Goal: Find specific page/section: Find specific page/section

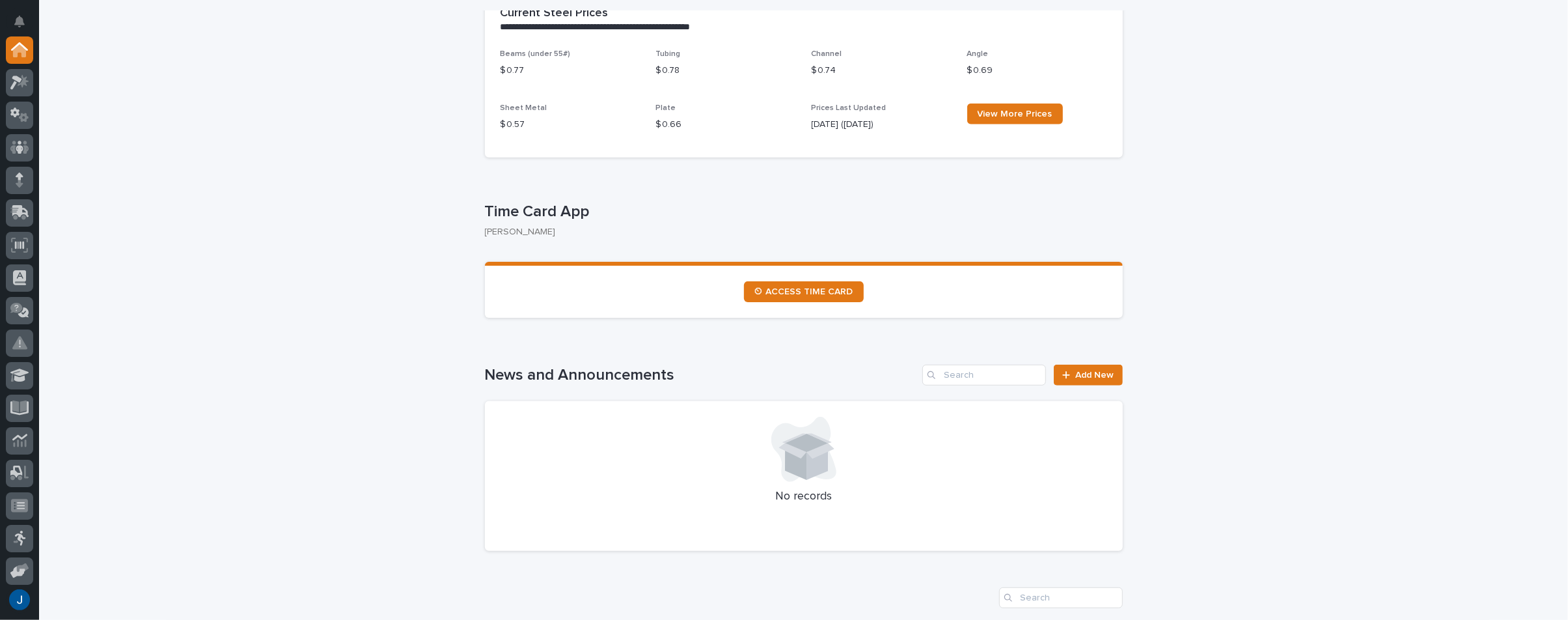
scroll to position [521, 0]
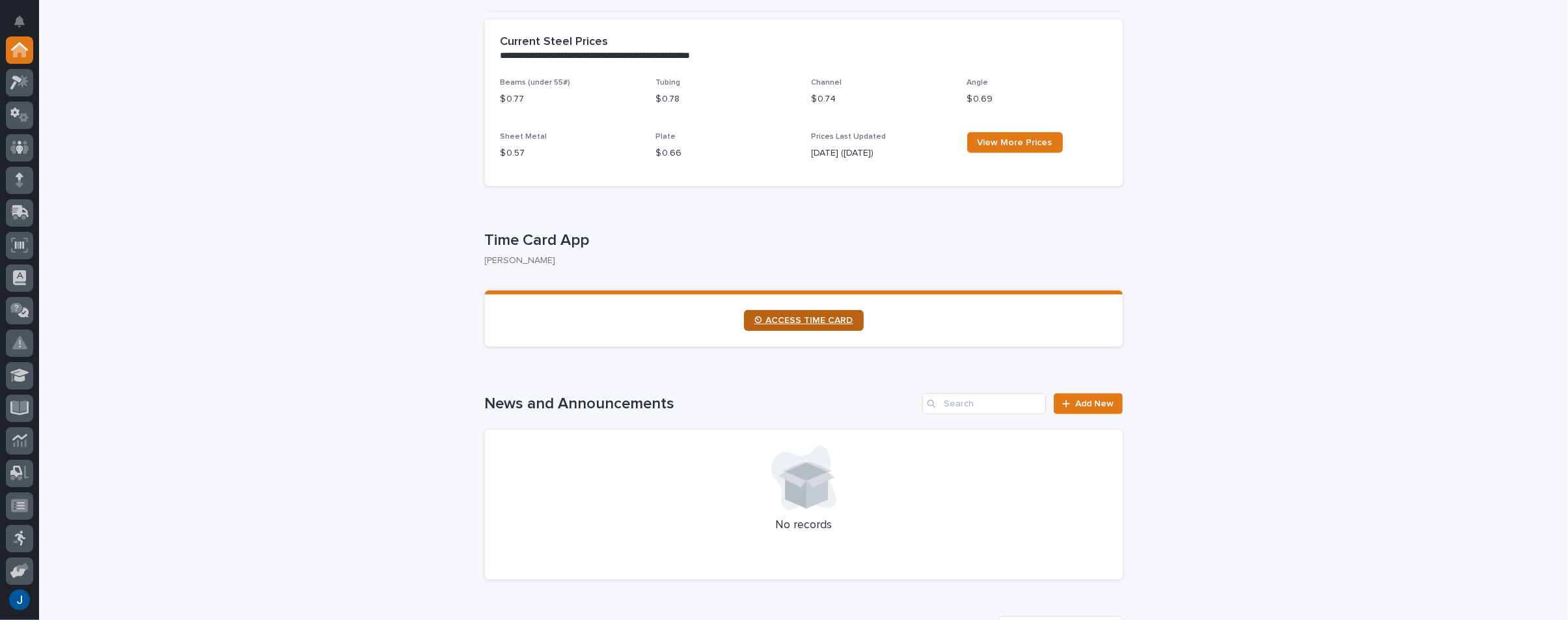
click at [825, 310] on link "⏲ ACCESS TIME CARD" at bounding box center [803, 320] width 119 height 21
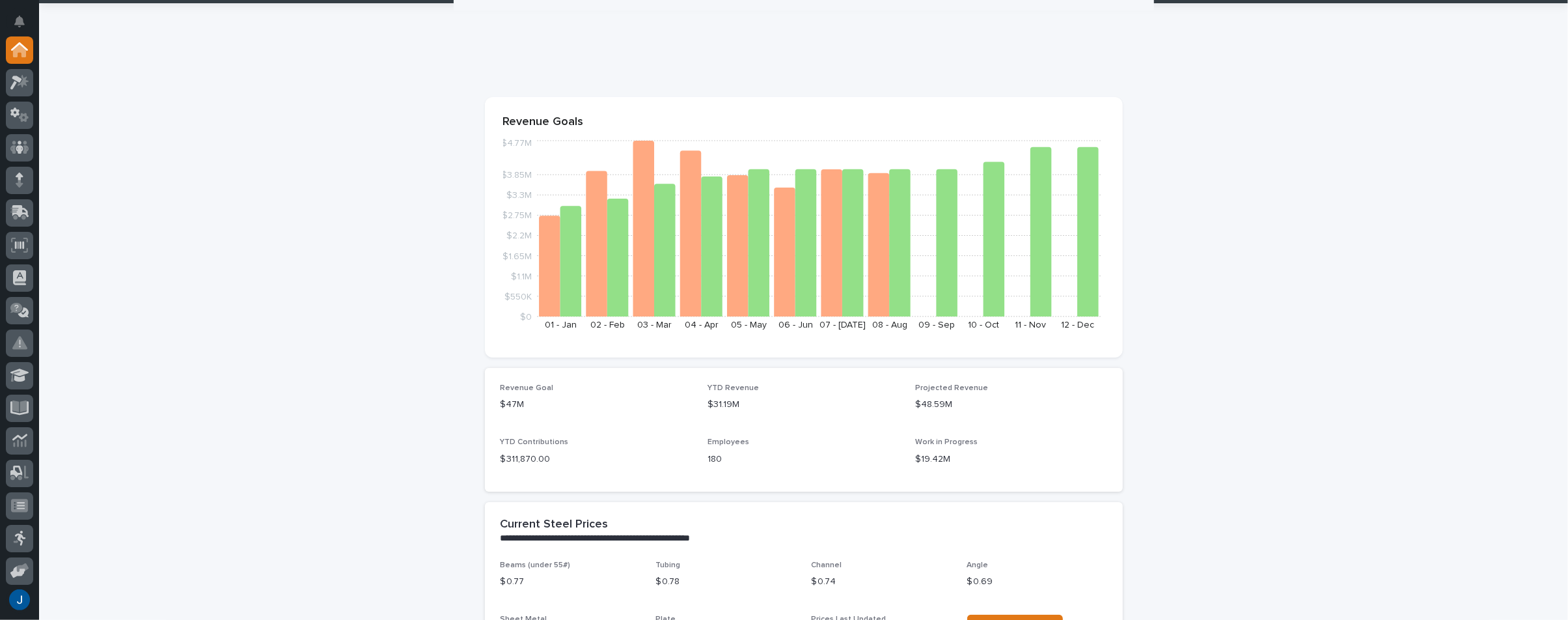
scroll to position [0, 0]
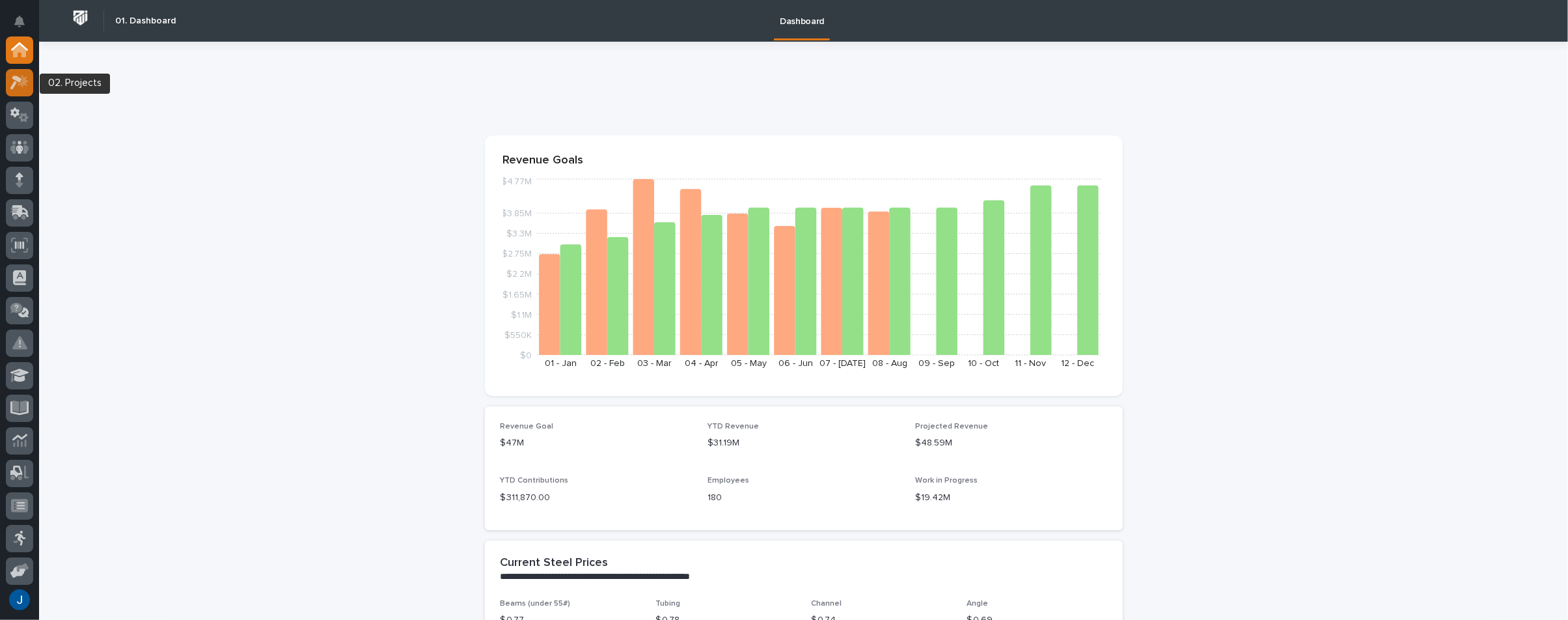
click at [21, 78] on icon at bounding box center [16, 83] width 12 height 15
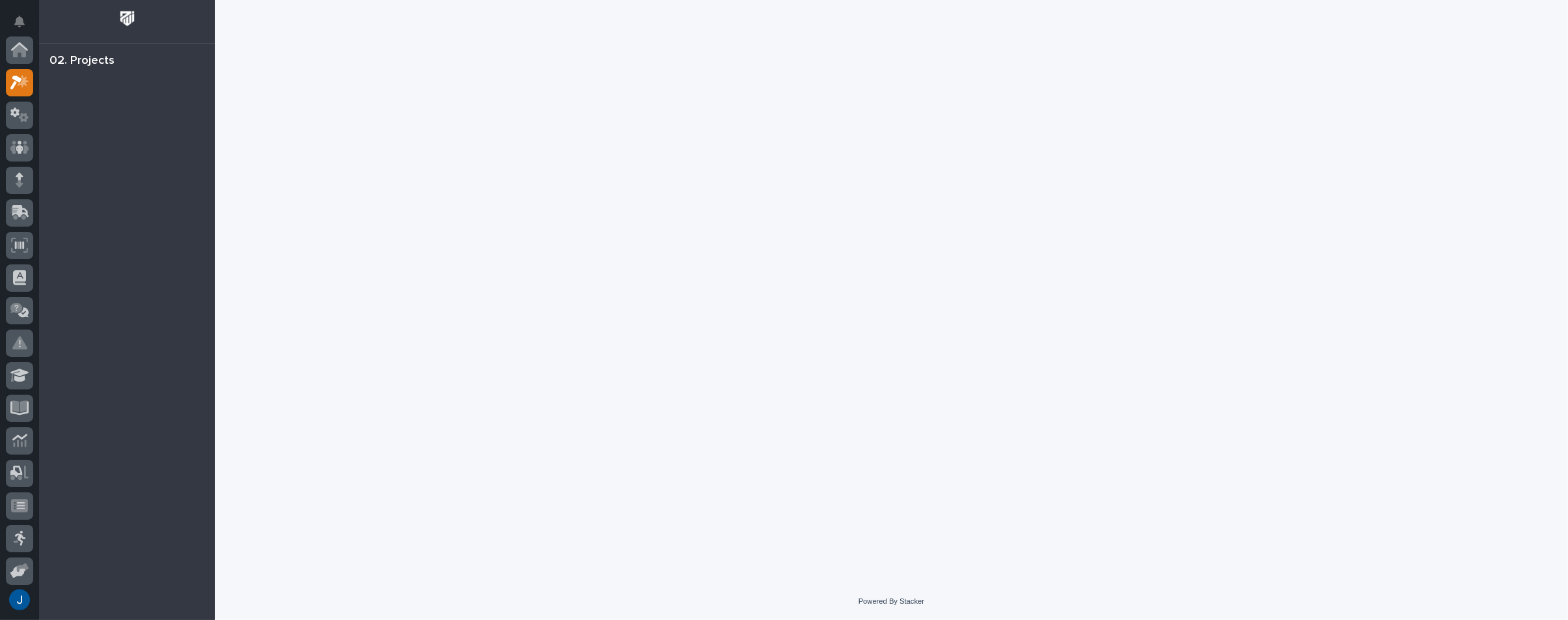
scroll to position [33, 0]
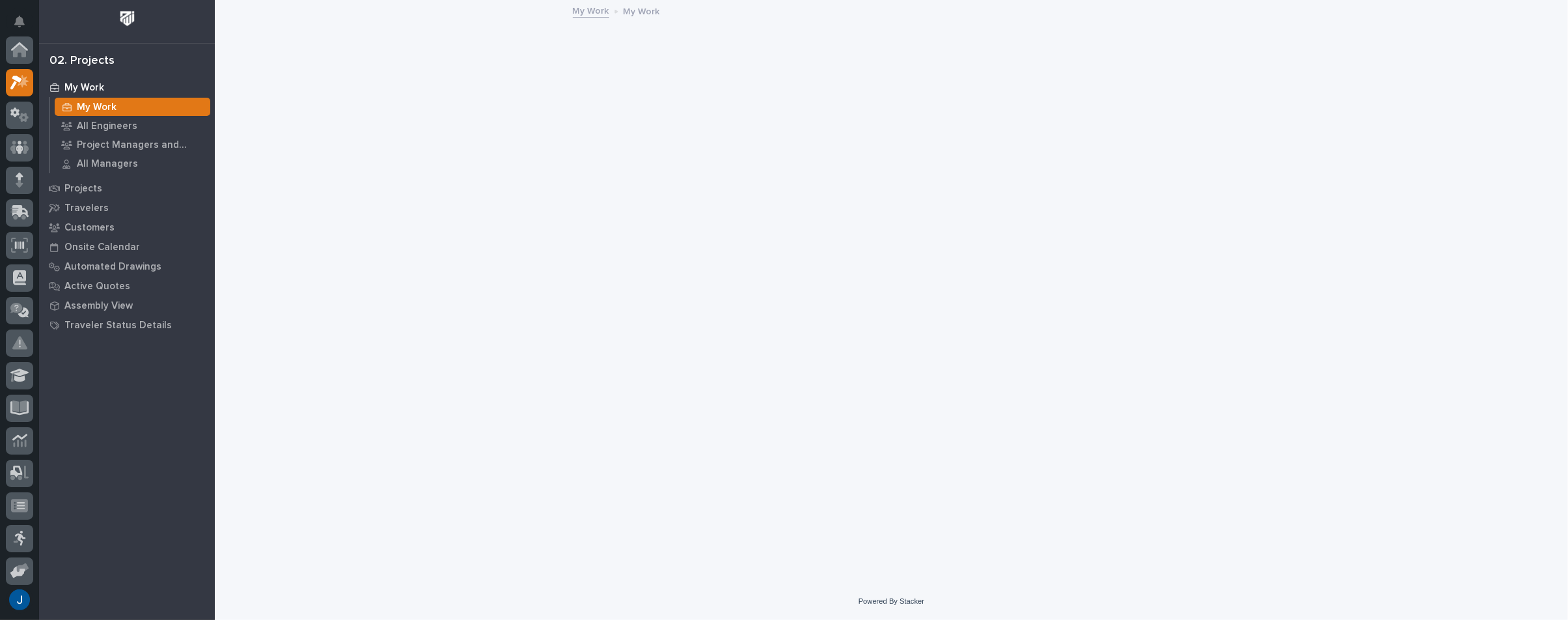
scroll to position [33, 0]
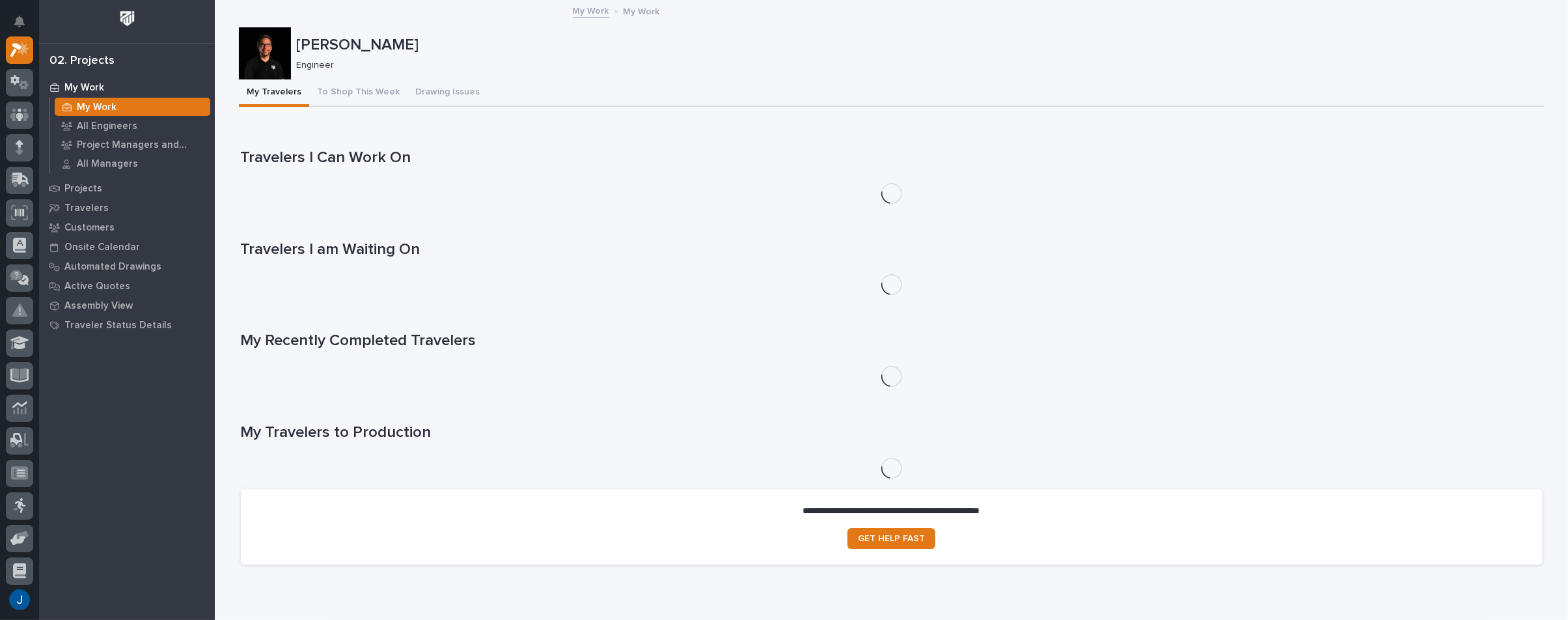
click at [83, 101] on p "My Work" at bounding box center [96, 107] width 40 height 12
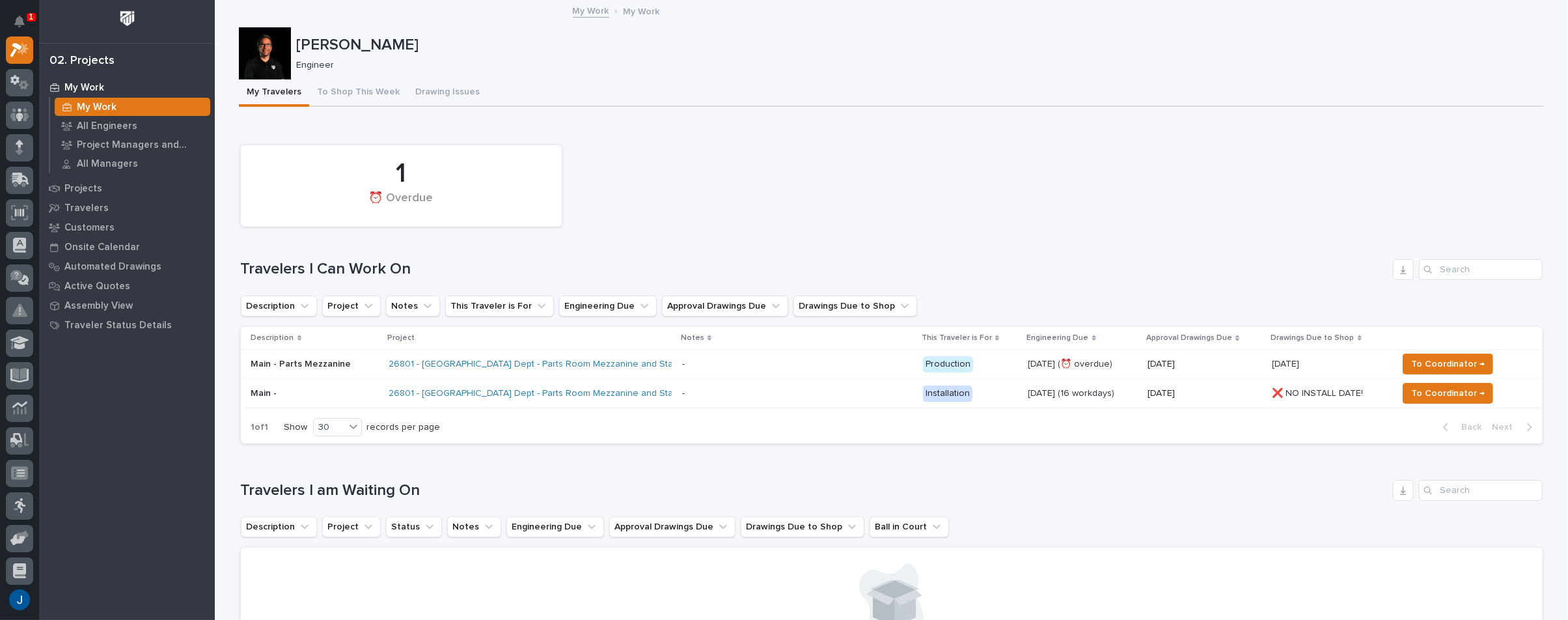
click at [256, 130] on div "Loading... Saving… 1 ⏰ Overdue Travelers I Can Work On Description Project Note…" at bounding box center [891, 288] width 1302 height 332
click at [74, 83] on p "My Work" at bounding box center [84, 88] width 40 height 12
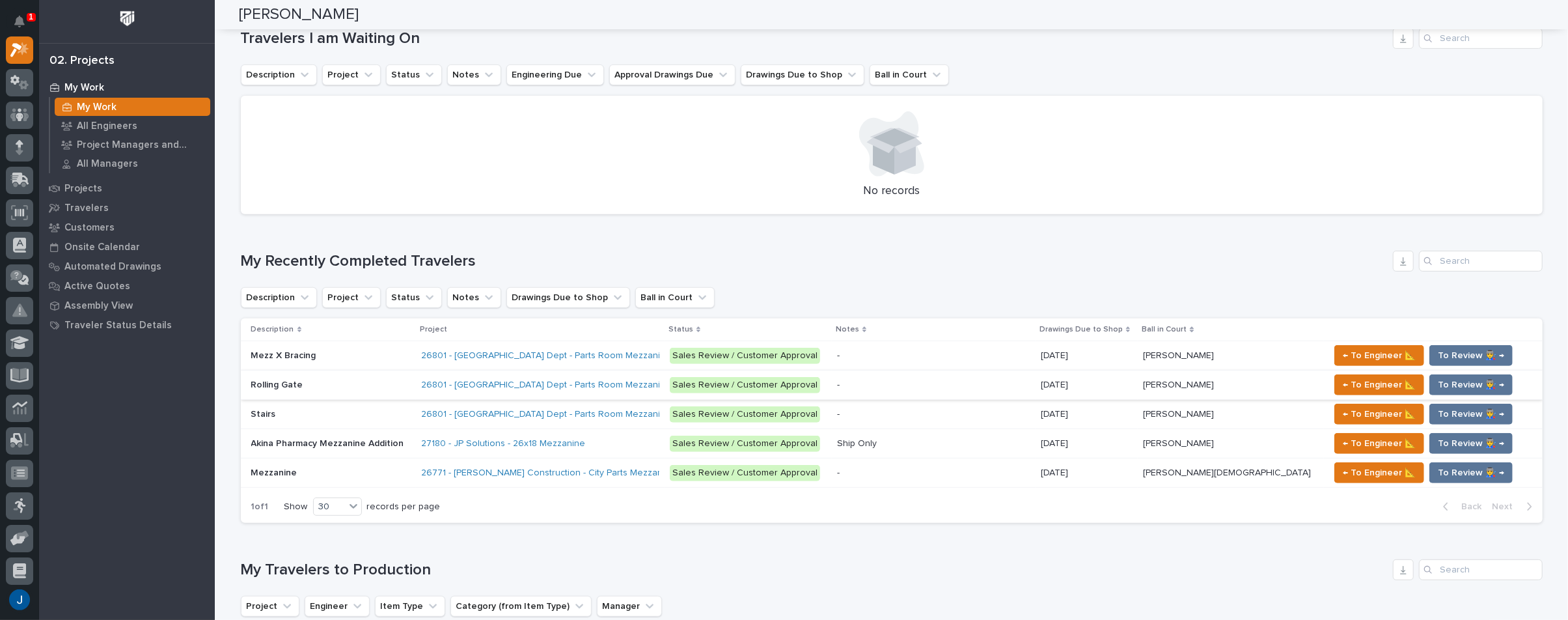
scroll to position [456, 0]
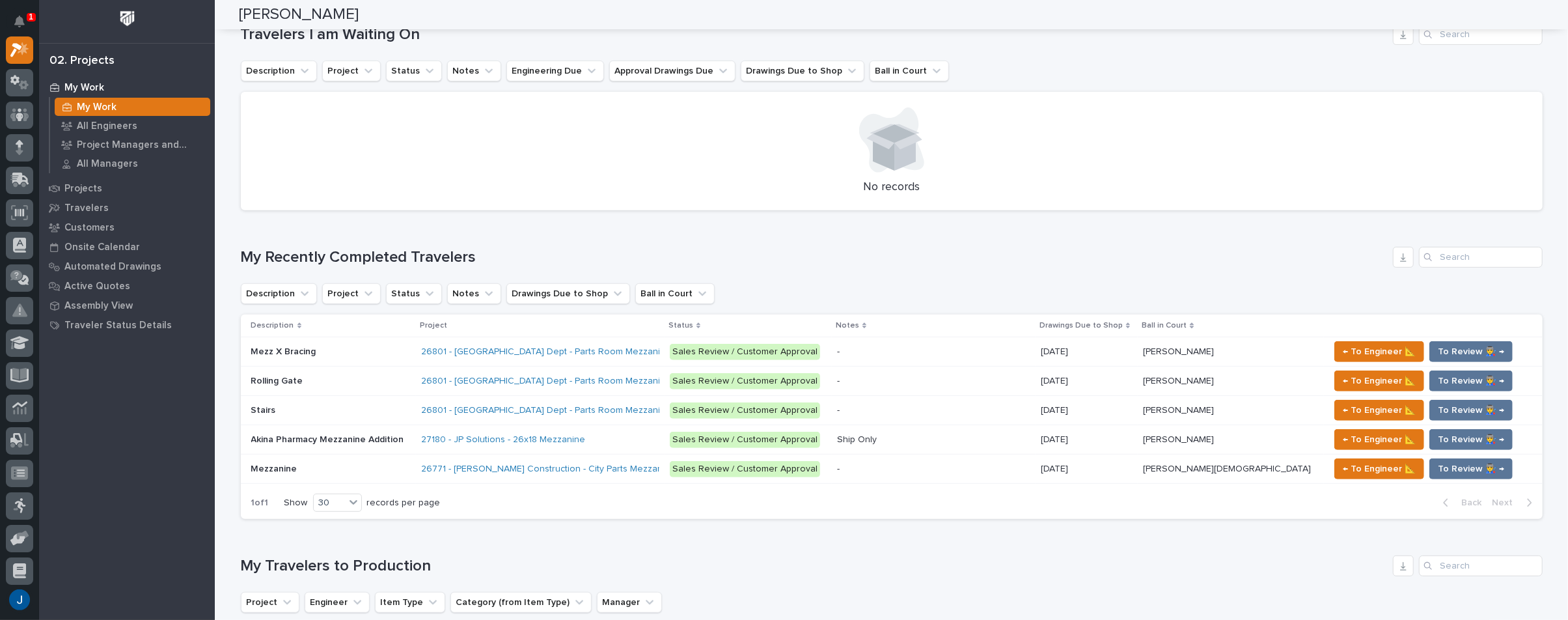
click at [271, 353] on p "Mezz X Bracing" at bounding box center [285, 351] width 68 height 14
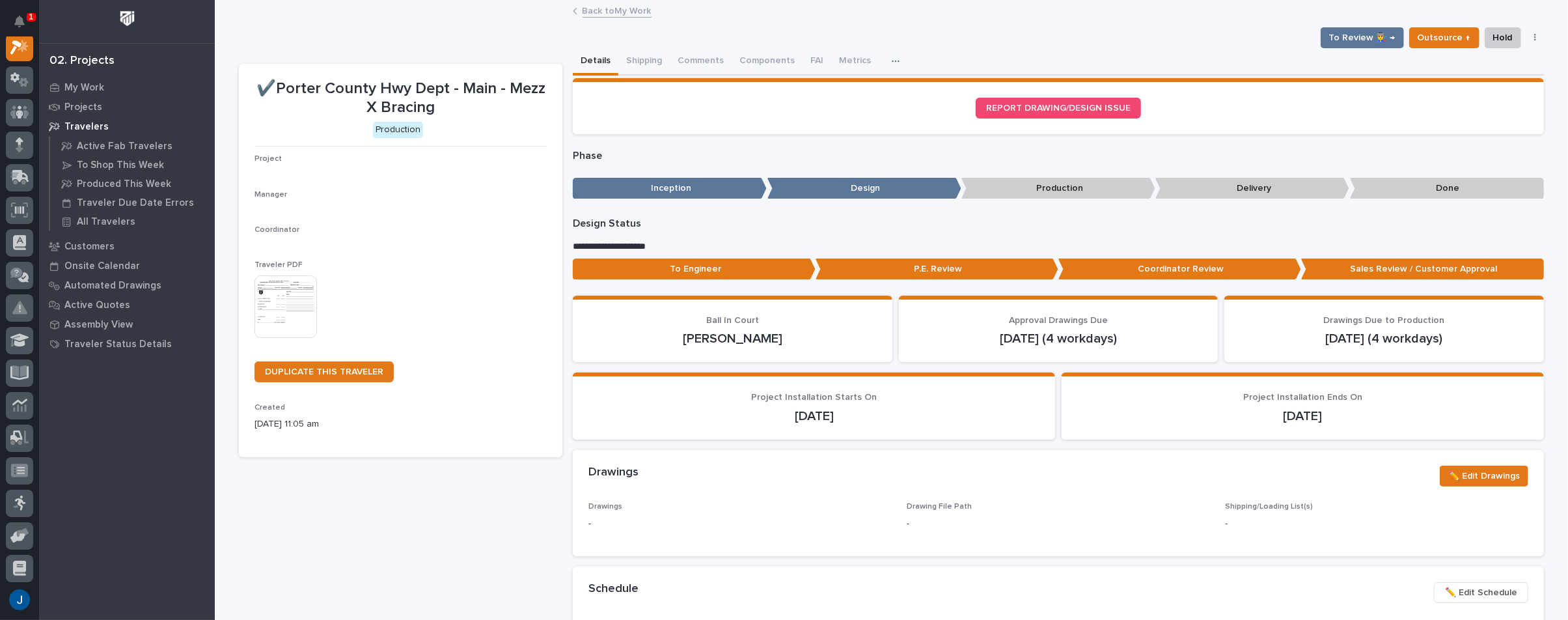
scroll to position [33, 0]
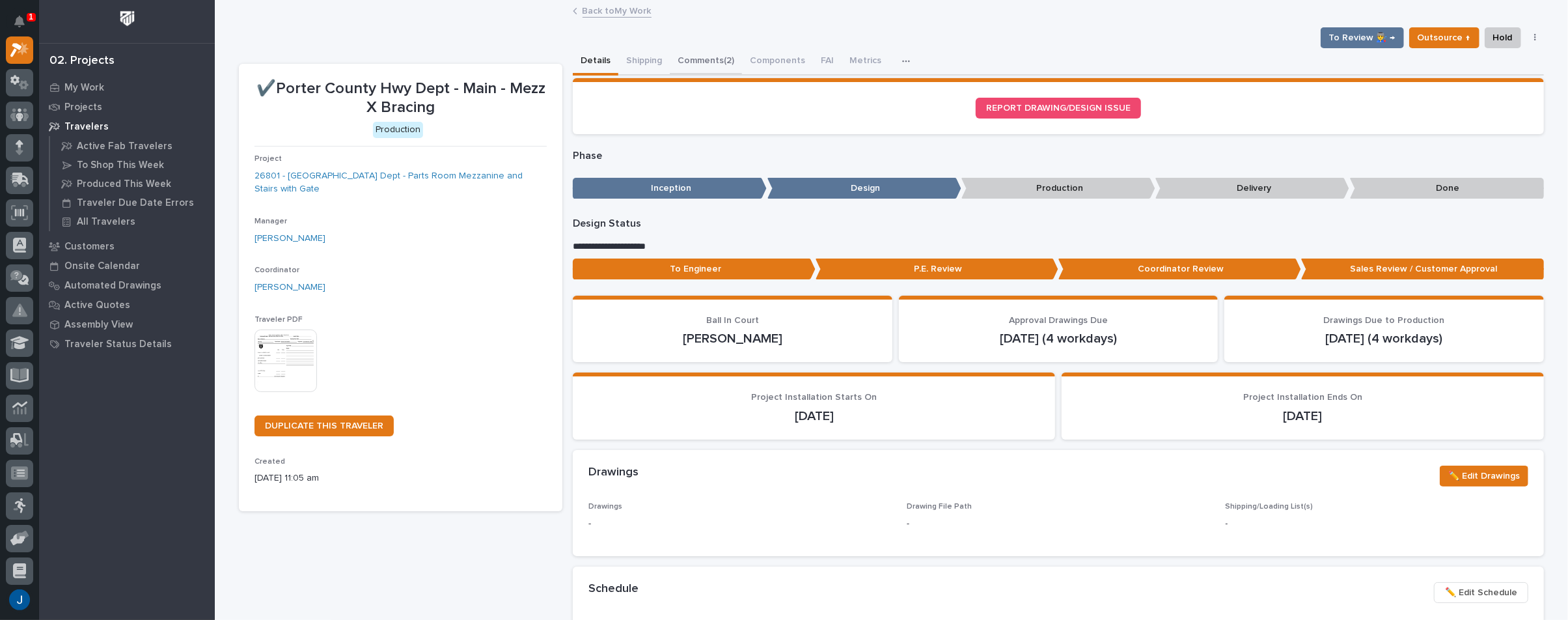
click at [702, 58] on button "Comments (2)" at bounding box center [706, 62] width 72 height 28
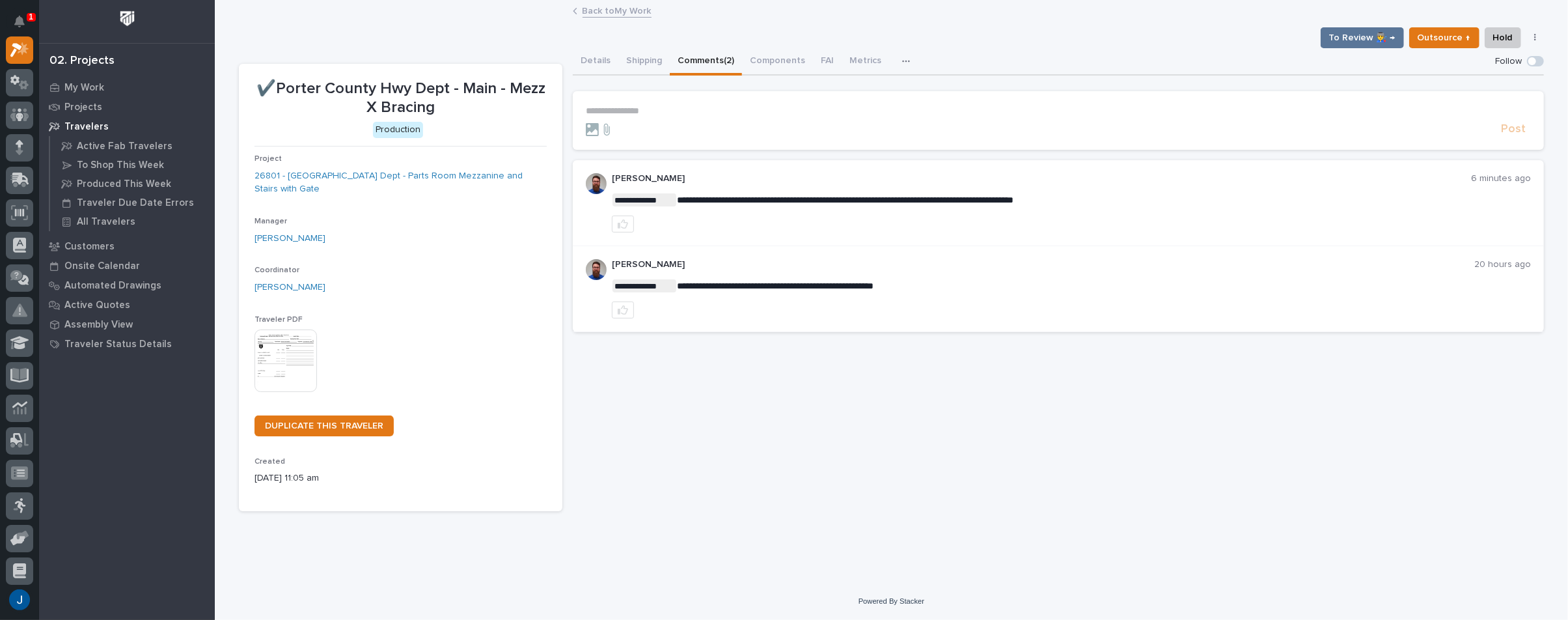
click at [792, 414] on div "**********" at bounding box center [1058, 279] width 971 height 463
click at [284, 356] on img at bounding box center [285, 360] width 63 height 63
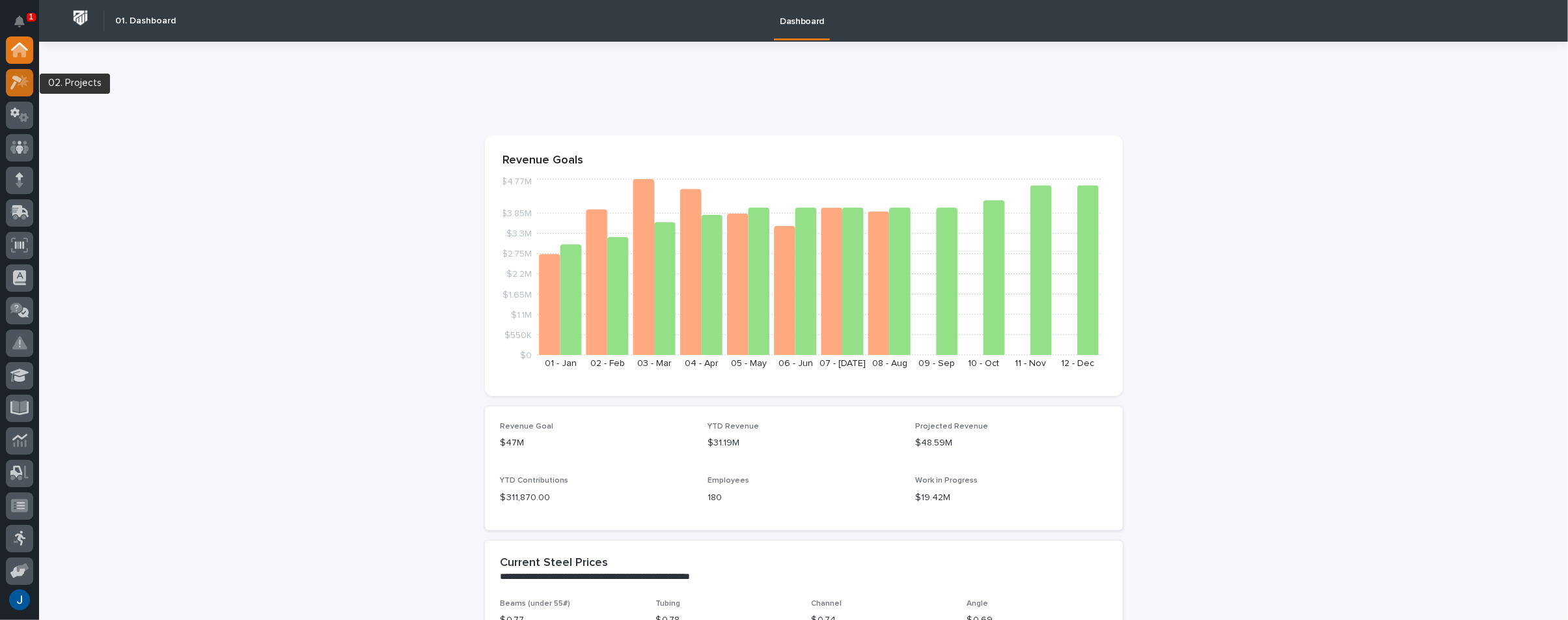
click at [13, 78] on icon at bounding box center [16, 83] width 12 height 15
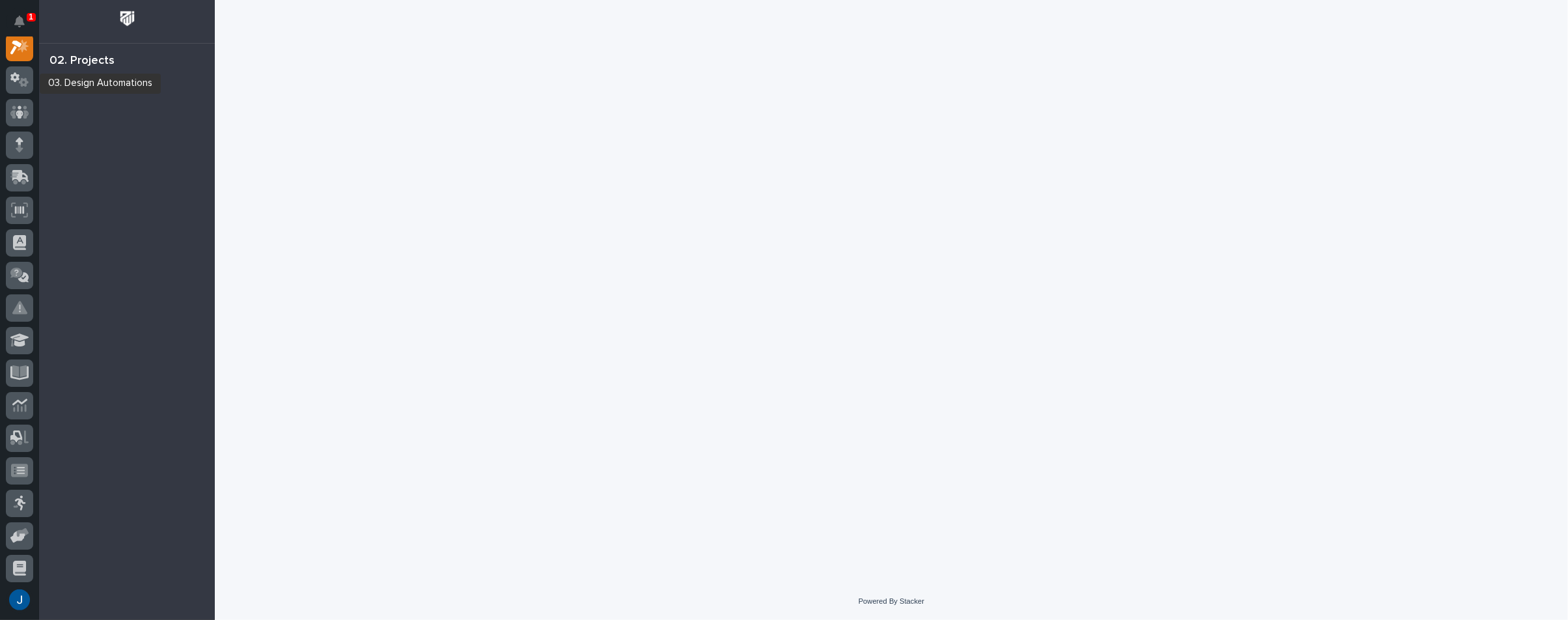
scroll to position [33, 0]
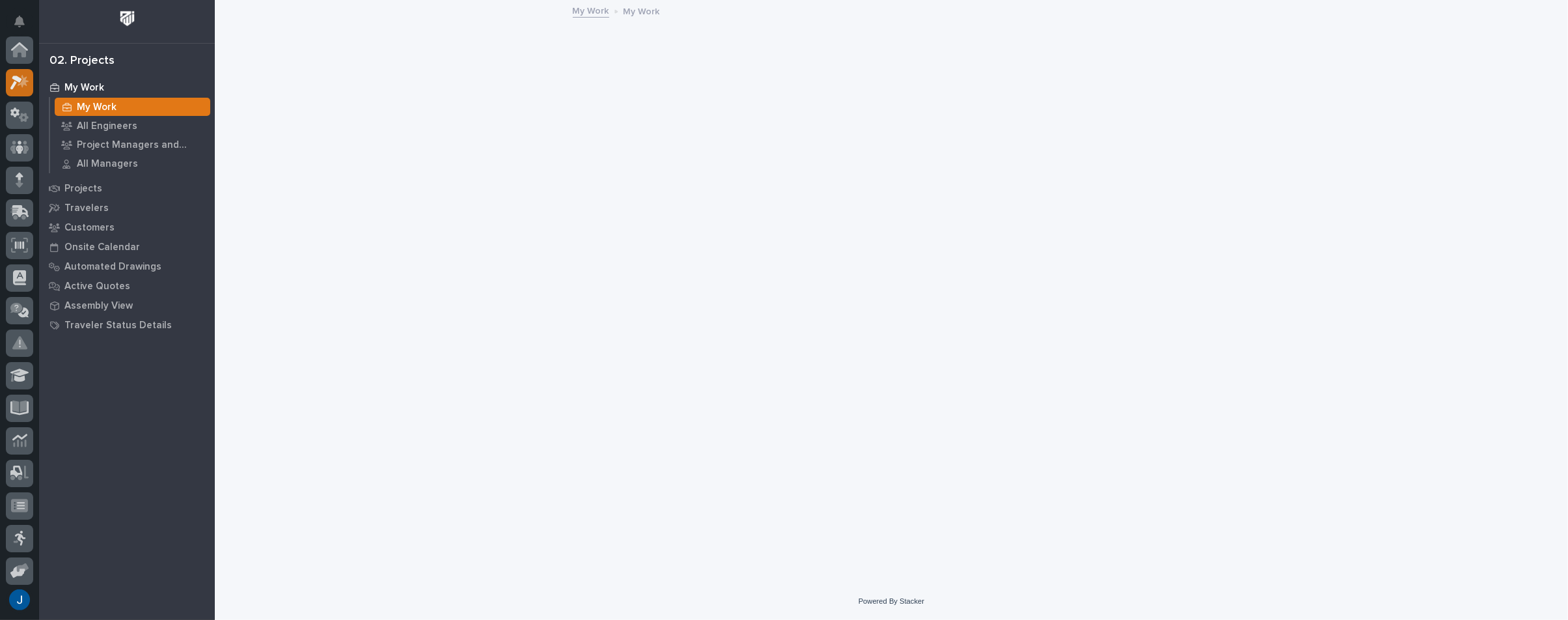
scroll to position [33, 0]
click at [87, 102] on p "My Work" at bounding box center [96, 107] width 40 height 12
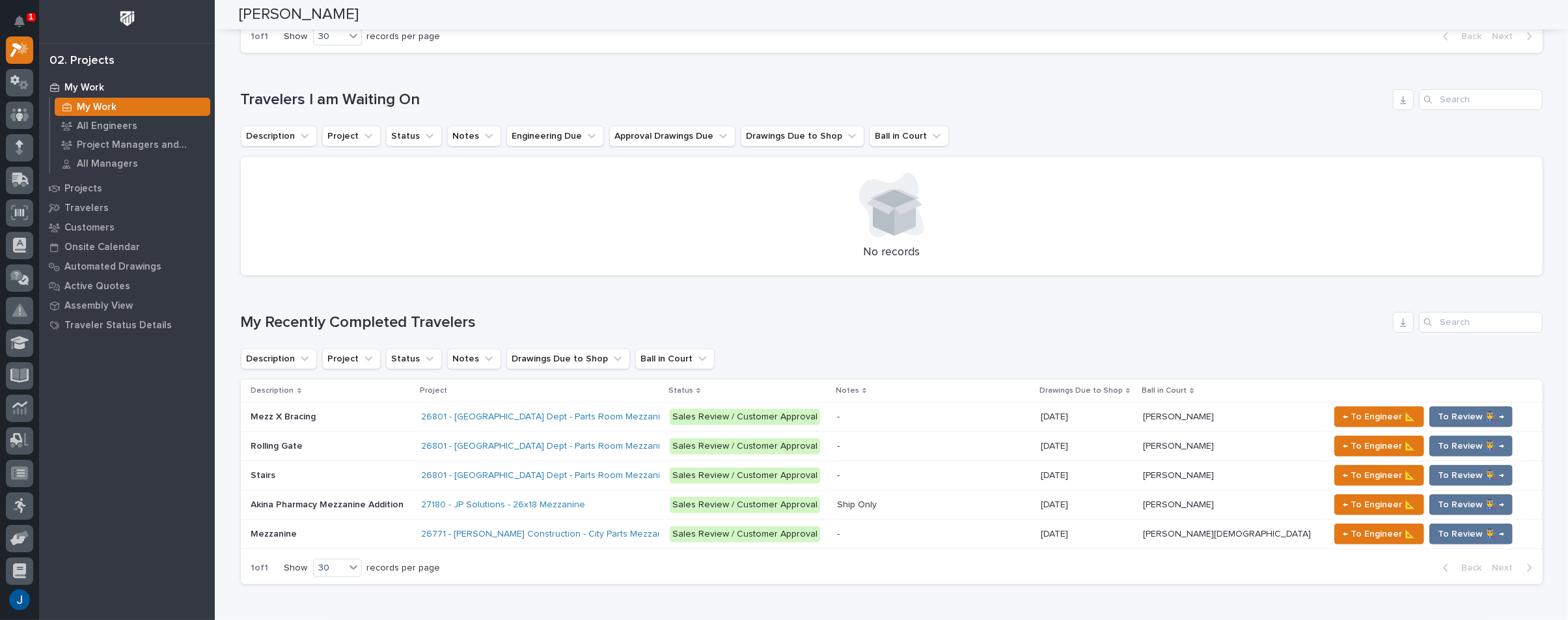
scroll to position [456, 0]
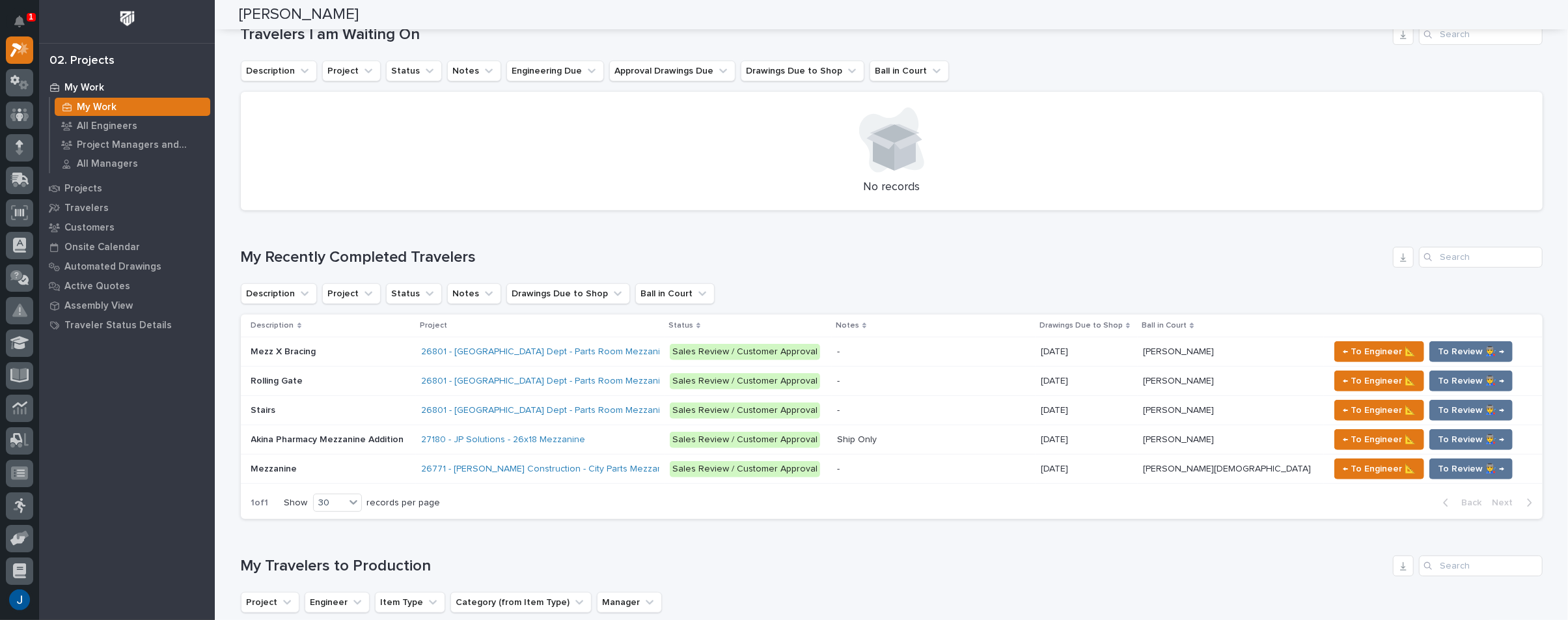
click at [259, 350] on p "Mezz X Bracing" at bounding box center [285, 351] width 68 height 14
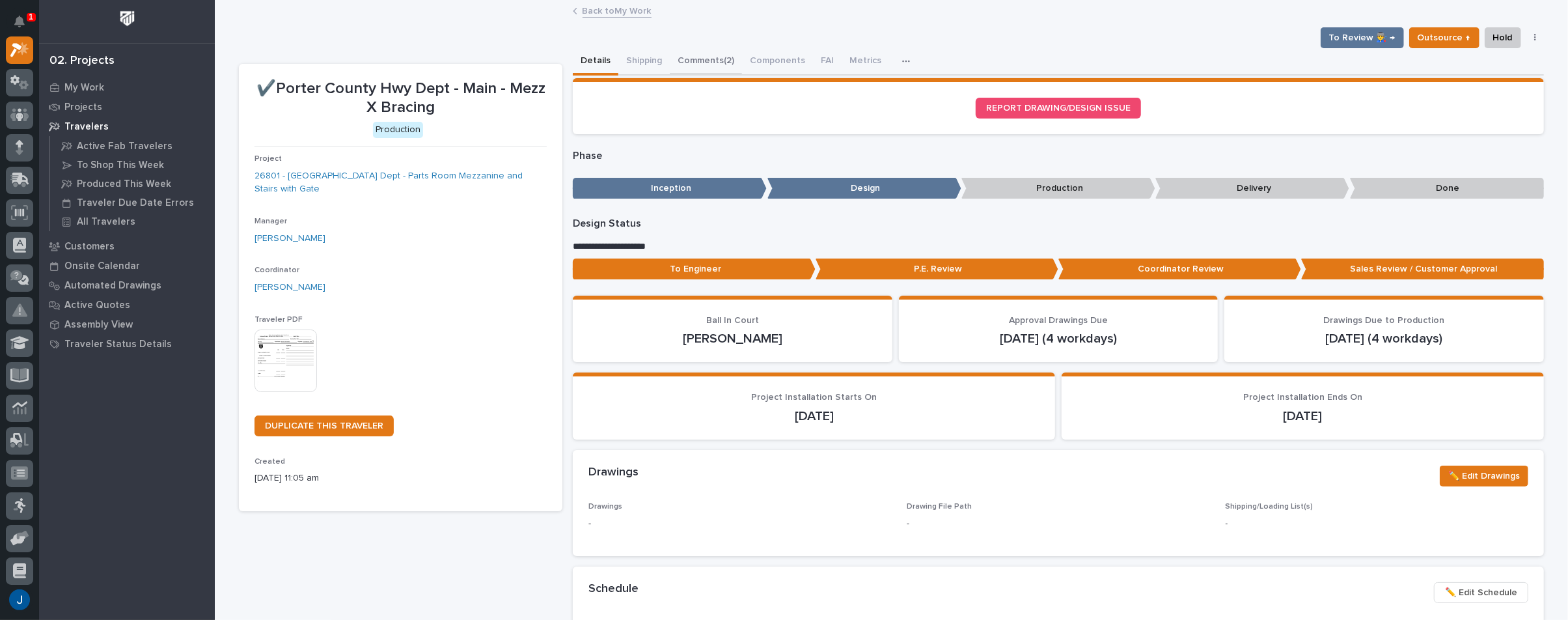
click at [683, 55] on button "Comments (2)" at bounding box center [706, 62] width 72 height 28
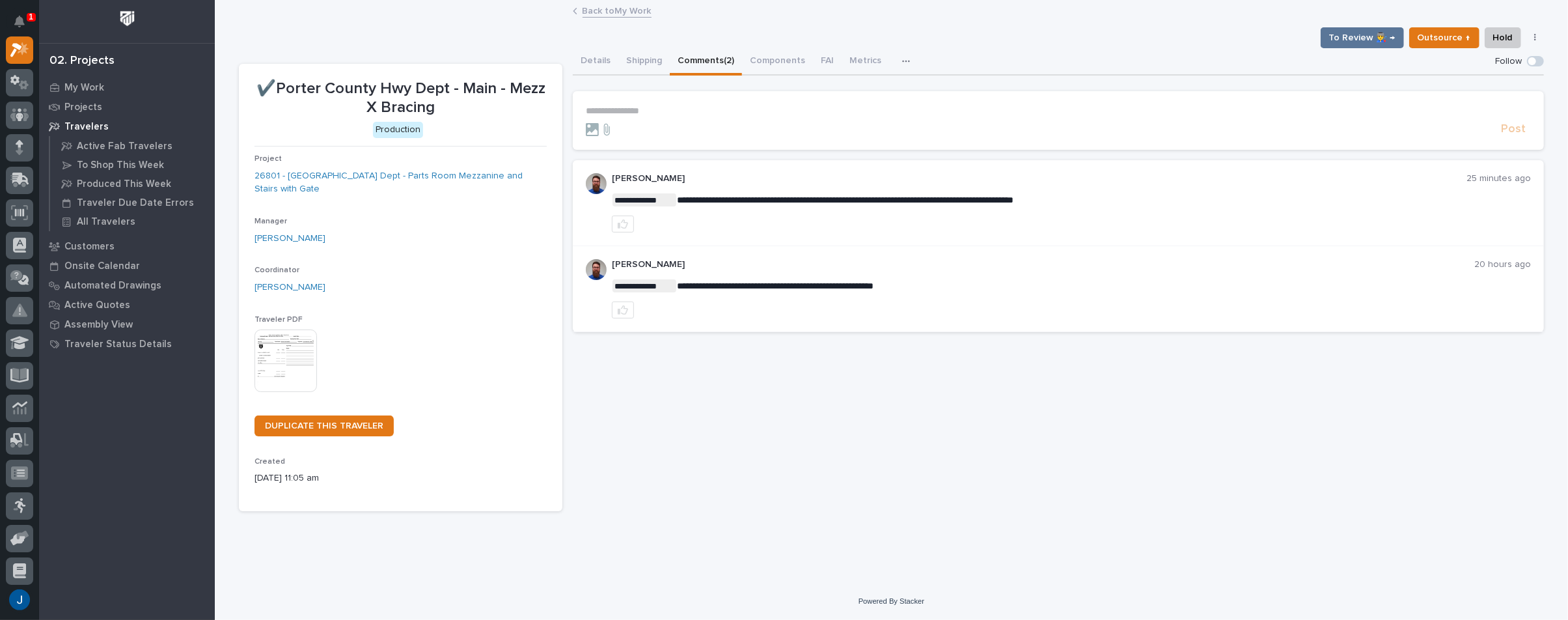
click at [800, 465] on div "**********" at bounding box center [1058, 279] width 971 height 463
click at [16, 19] on icon "Notifications" at bounding box center [20, 21] width 10 height 12
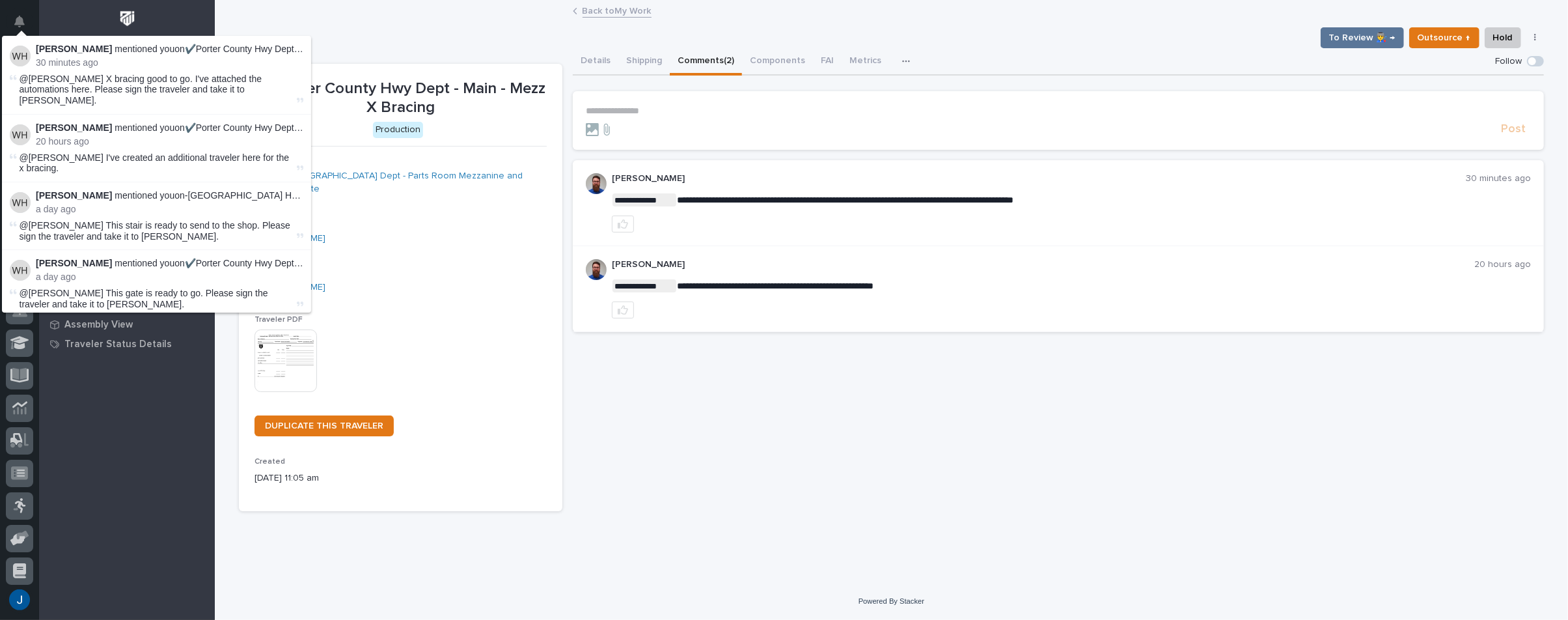
click at [57, 87] on span "@Jamey Jodway X bracing good to go. I've attached the automations here. Please …" at bounding box center [141, 90] width 242 height 33
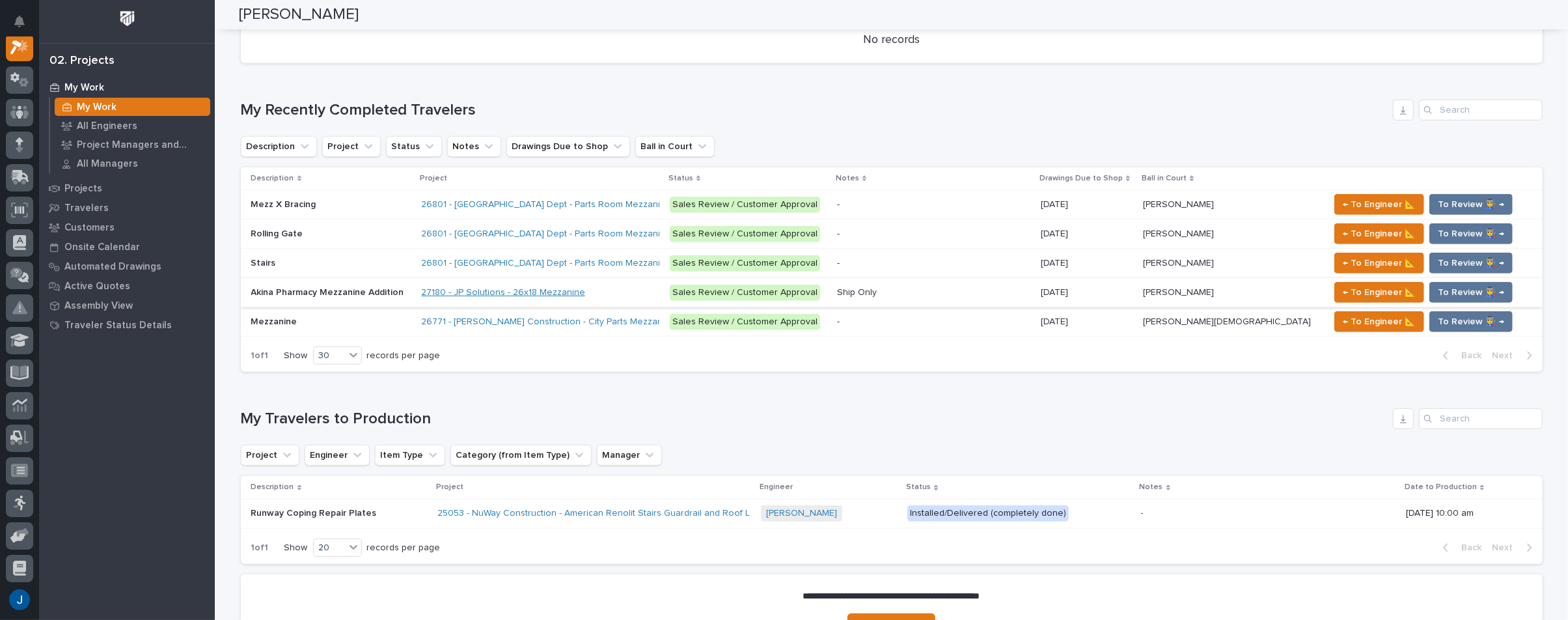
scroll to position [651, 0]
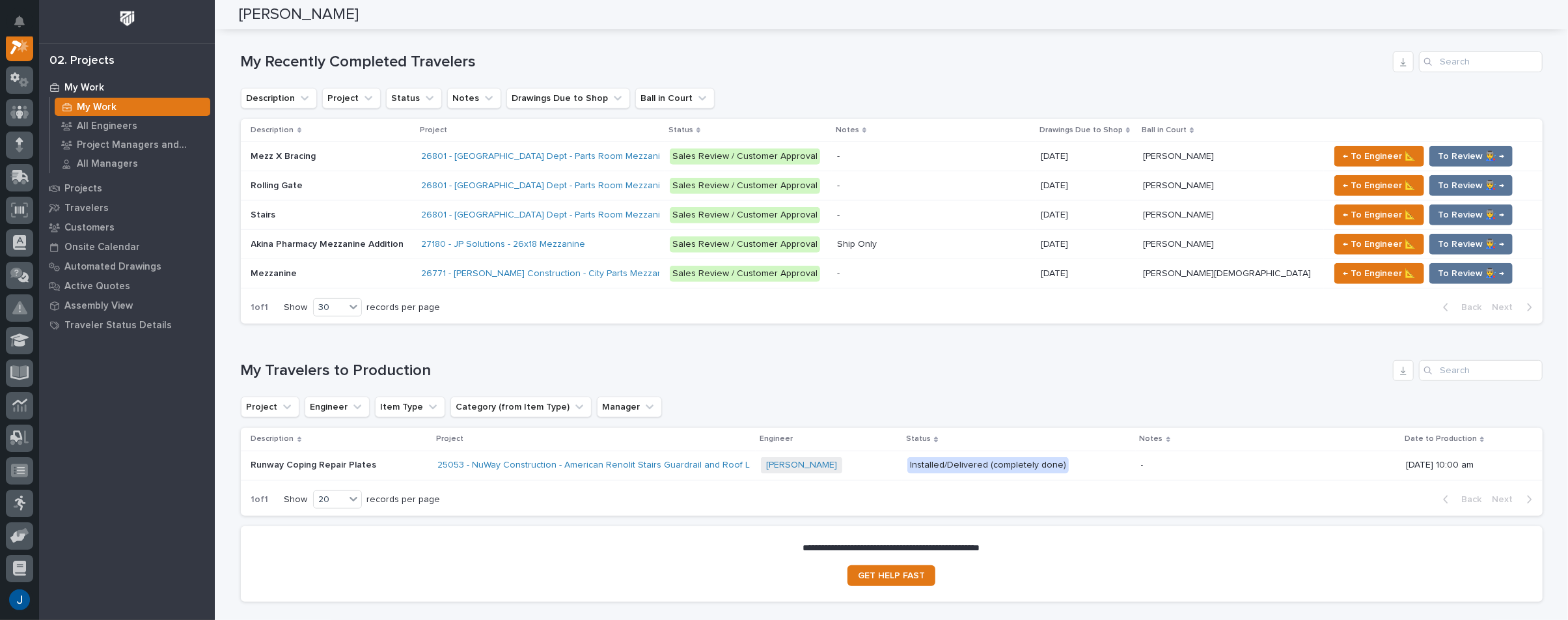
click at [263, 185] on p "Rolling Gate" at bounding box center [279, 185] width 55 height 14
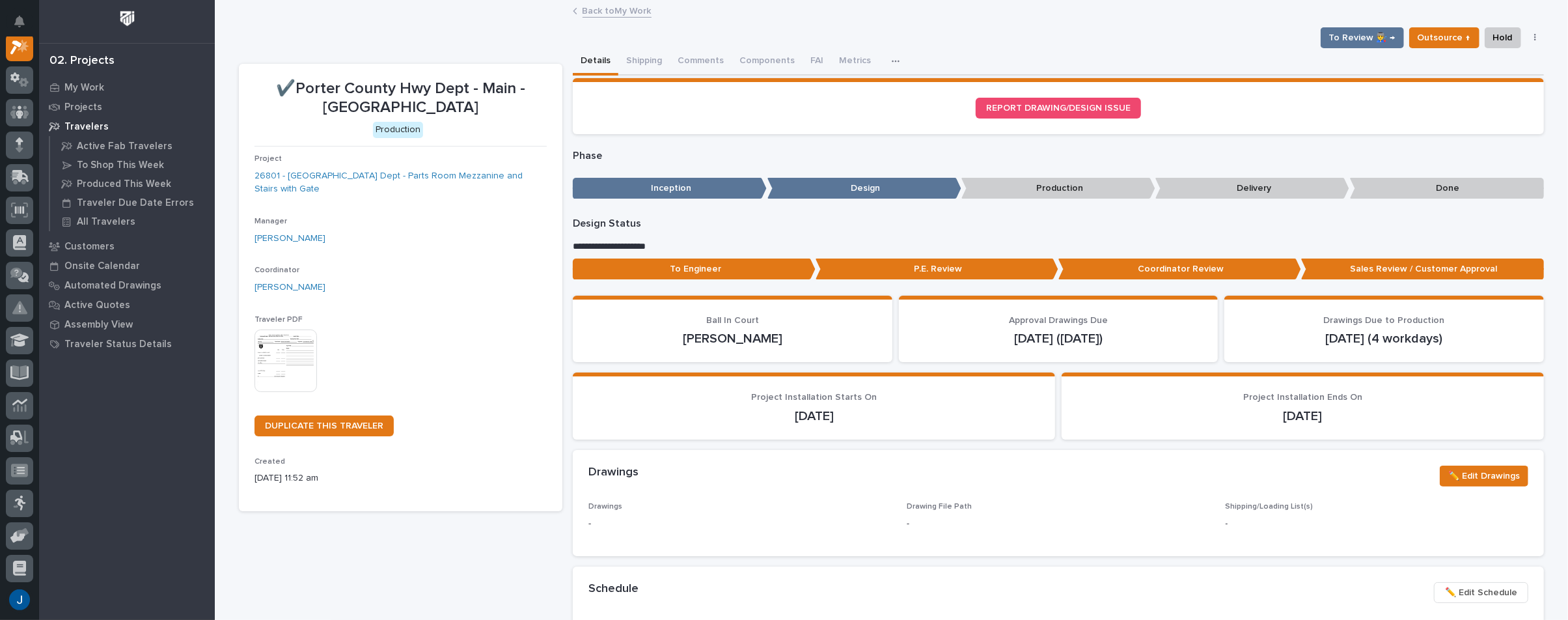
scroll to position [33, 0]
click at [700, 64] on button "Comments (1)" at bounding box center [705, 62] width 71 height 28
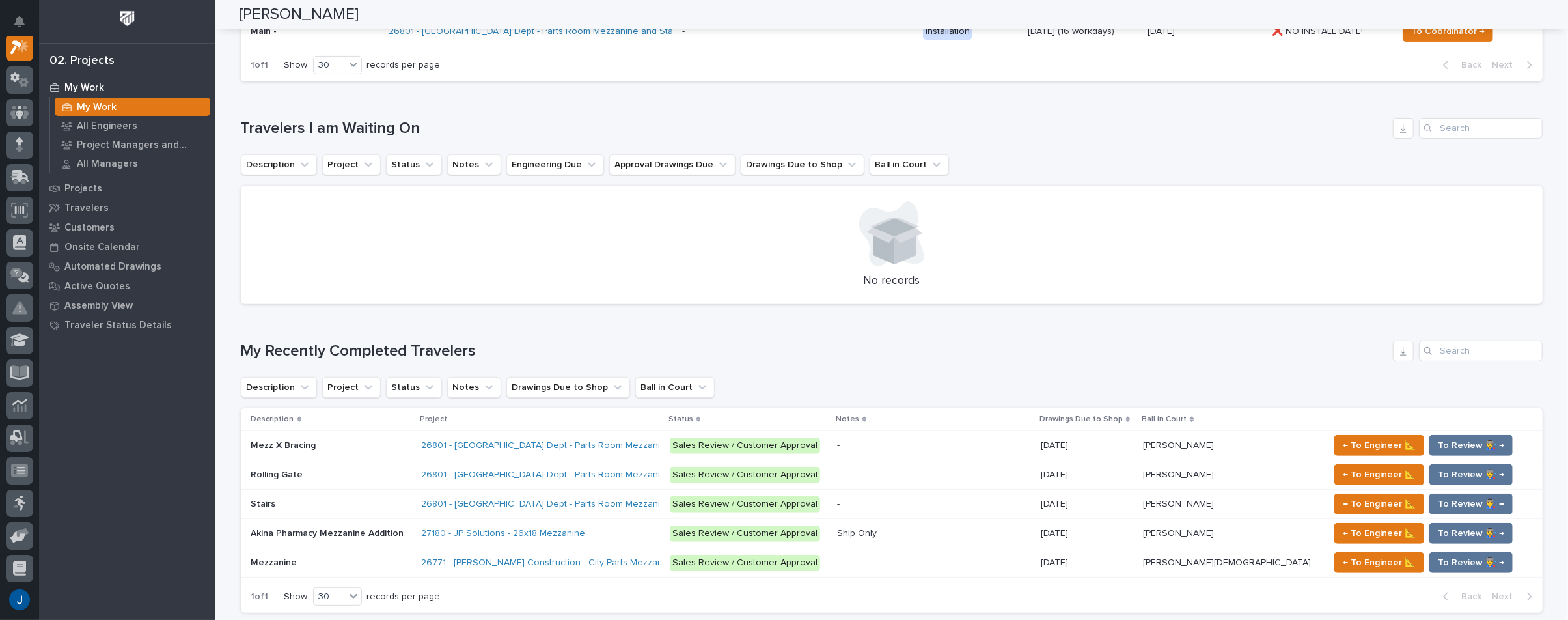
scroll to position [390, 0]
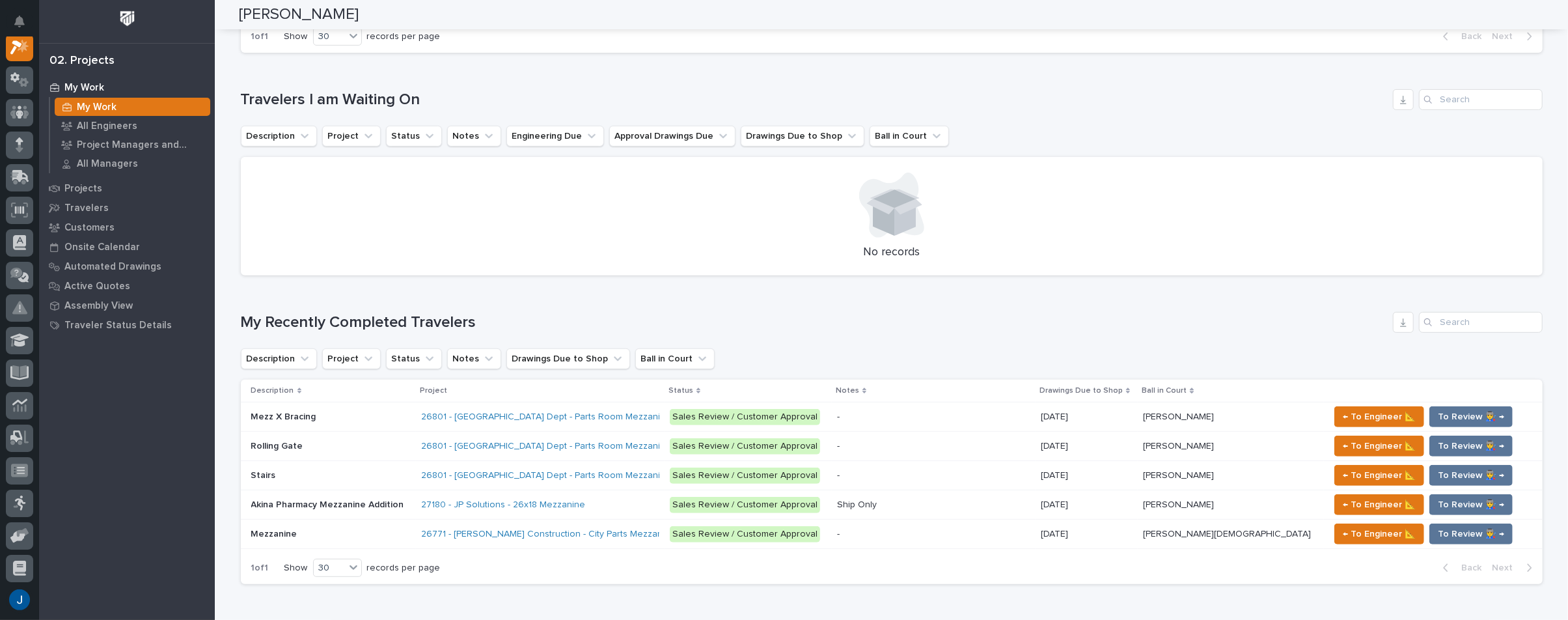
click at [259, 417] on p "Mezz X Bracing" at bounding box center [285, 416] width 68 height 14
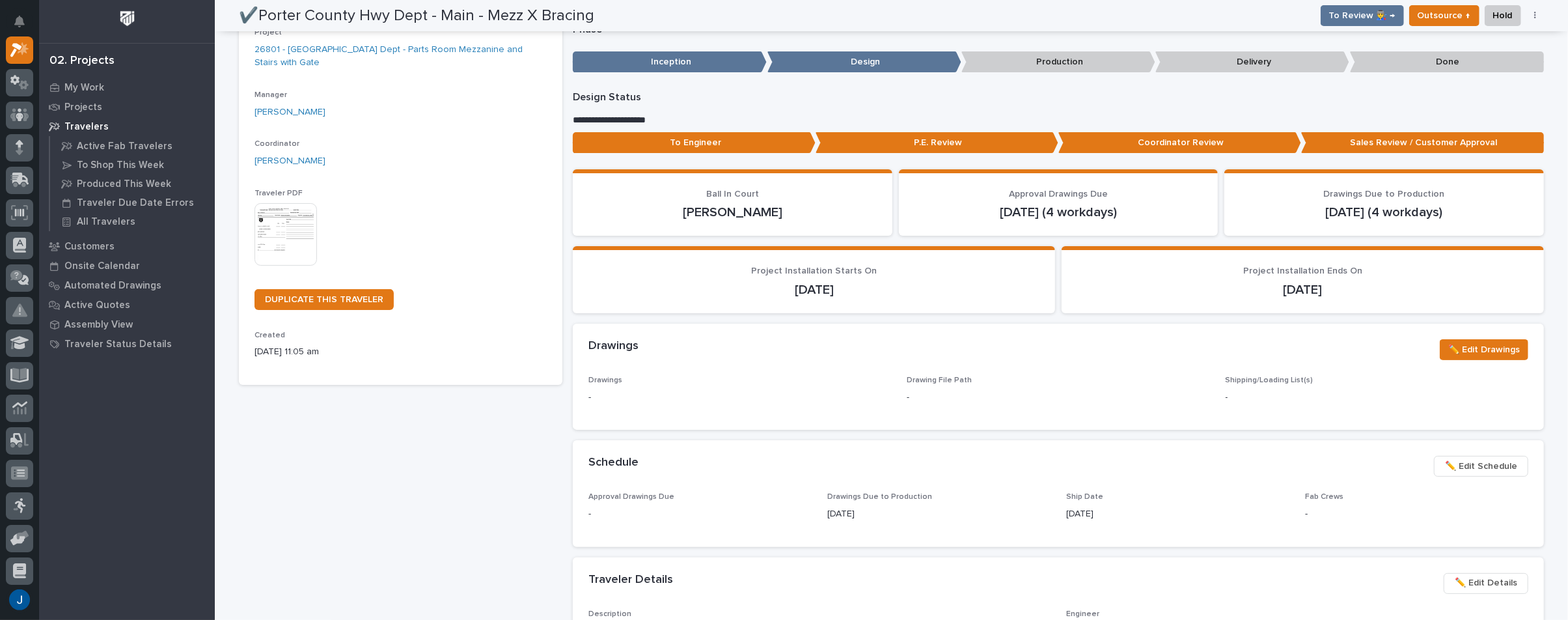
scroll to position [63, 0]
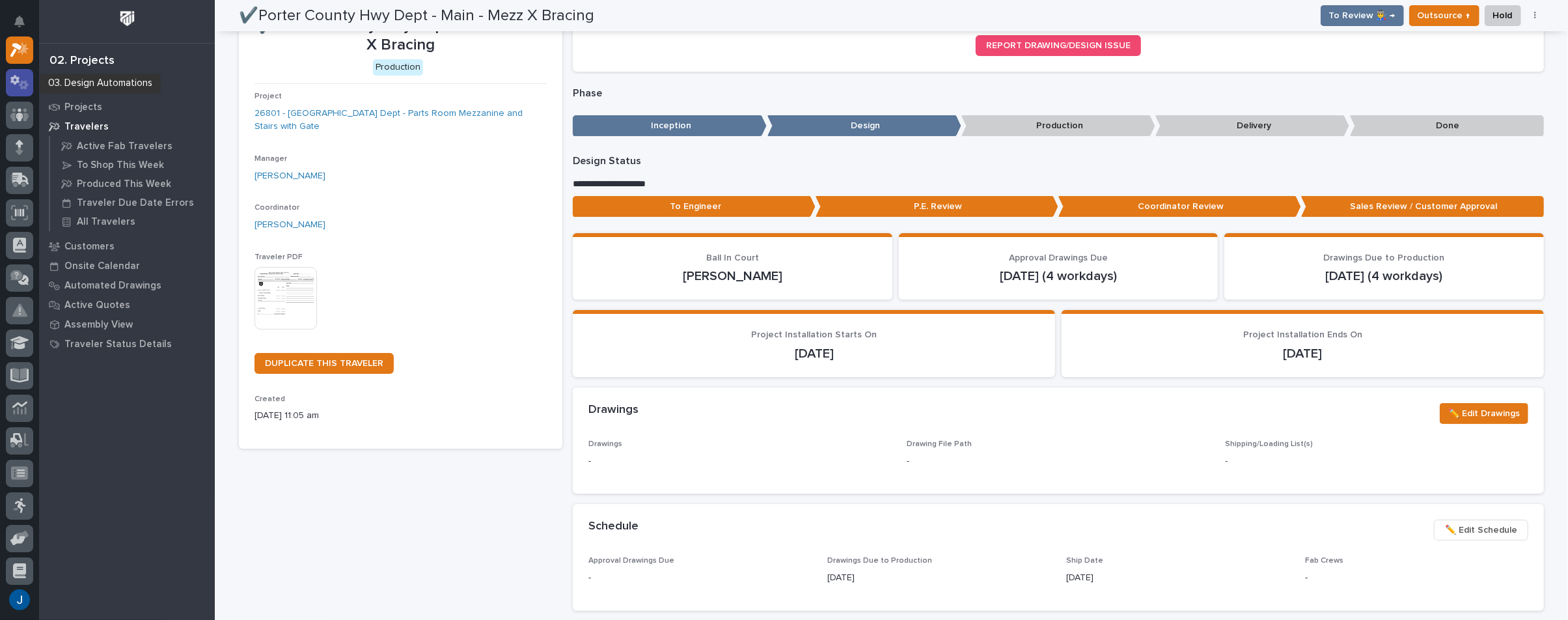
click at [25, 82] on icon at bounding box center [23, 84] width 9 height 9
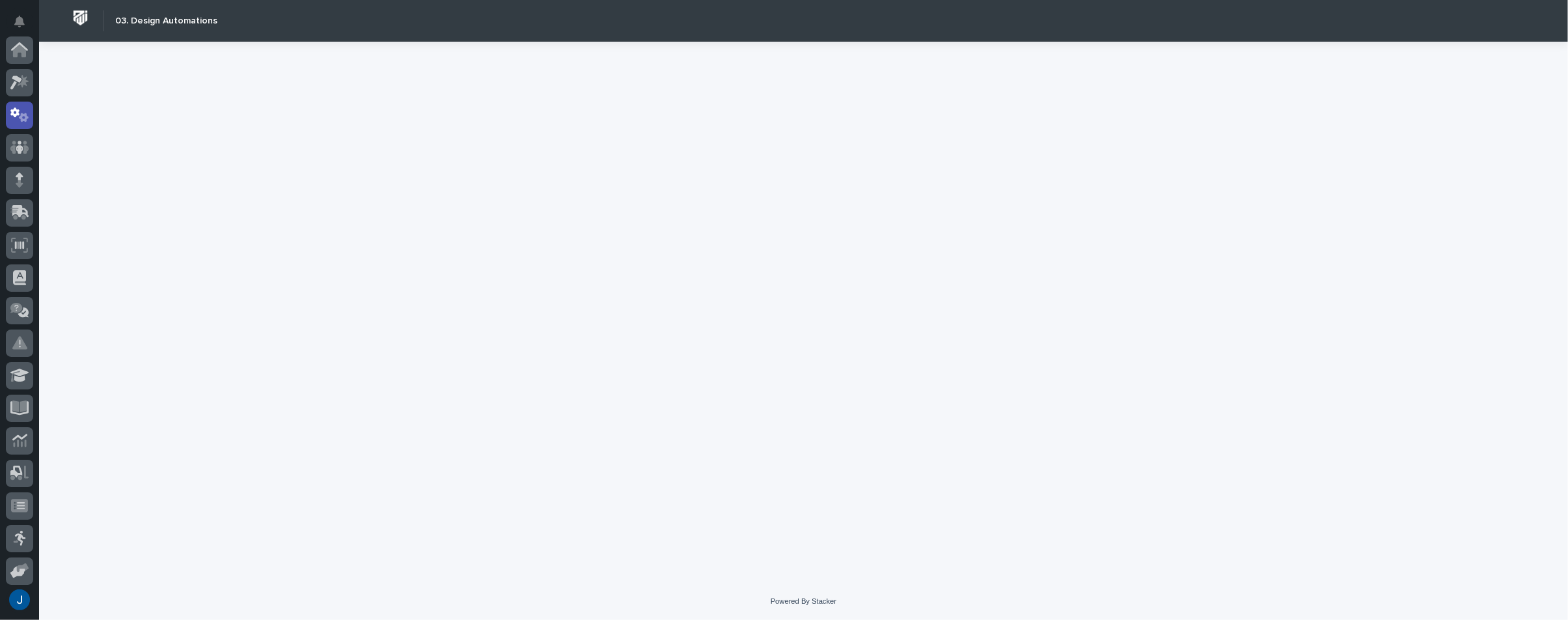
scroll to position [65, 0]
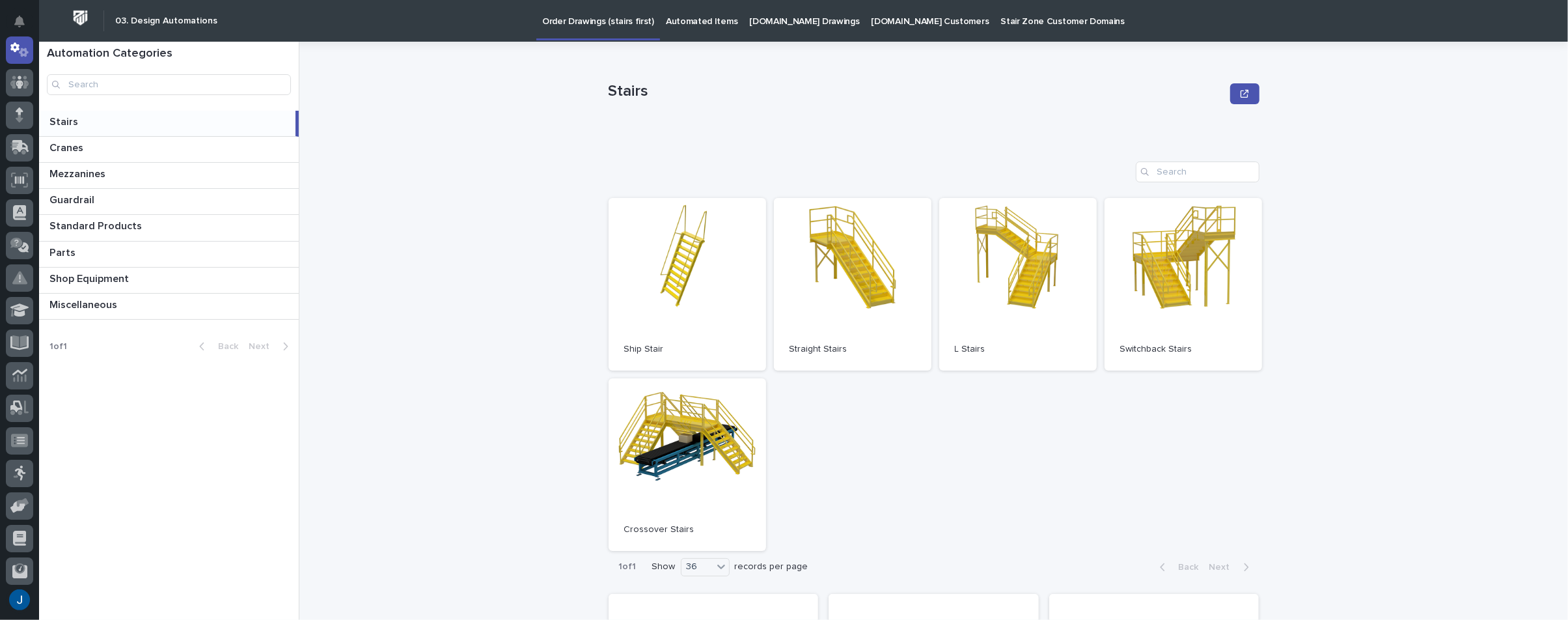
click at [695, 17] on p "Automated Items" at bounding box center [701, 14] width 71 height 28
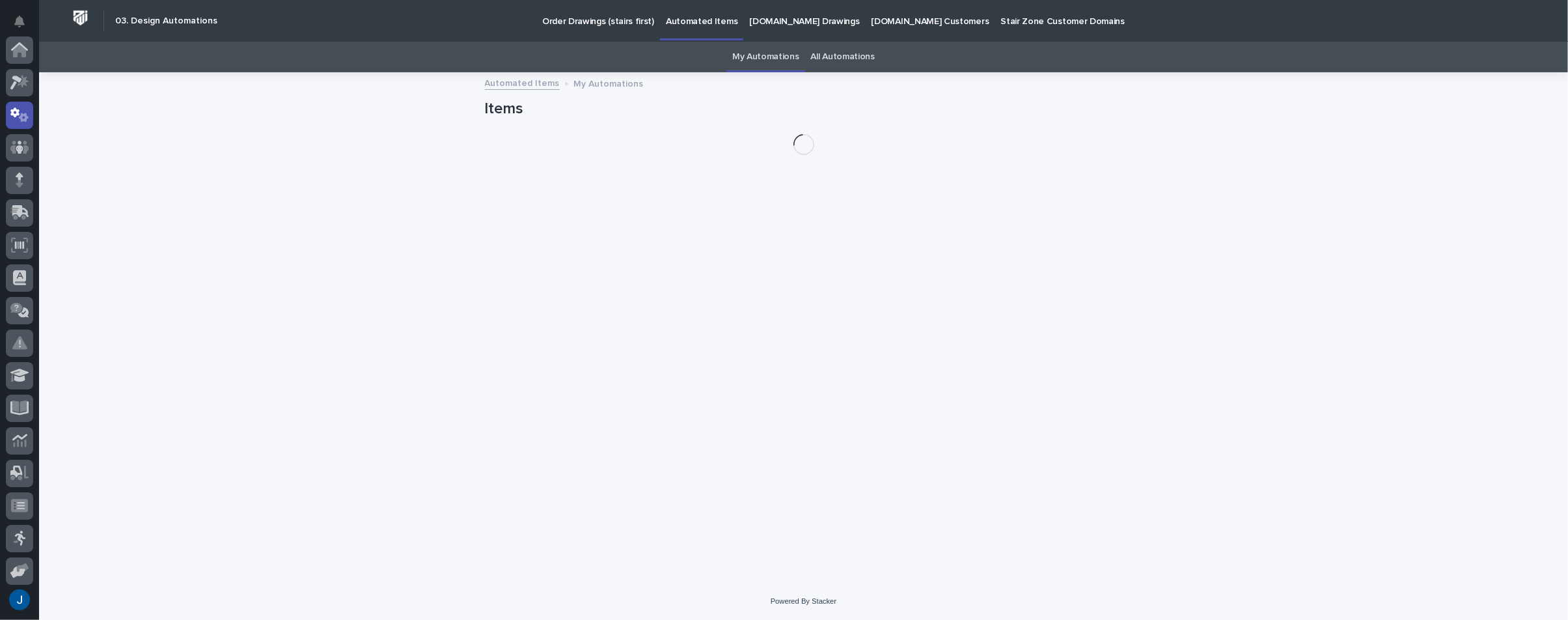
scroll to position [65, 0]
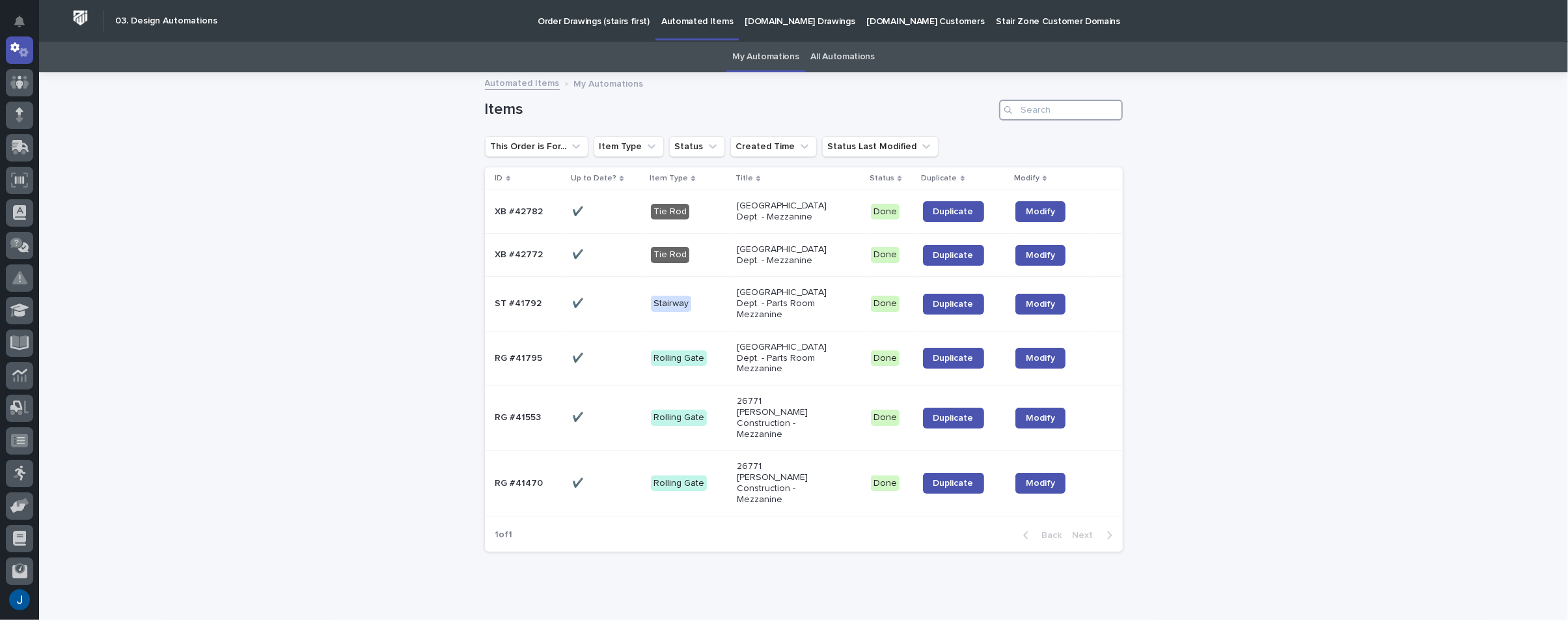
click at [1038, 108] on input "Search" at bounding box center [1061, 110] width 124 height 21
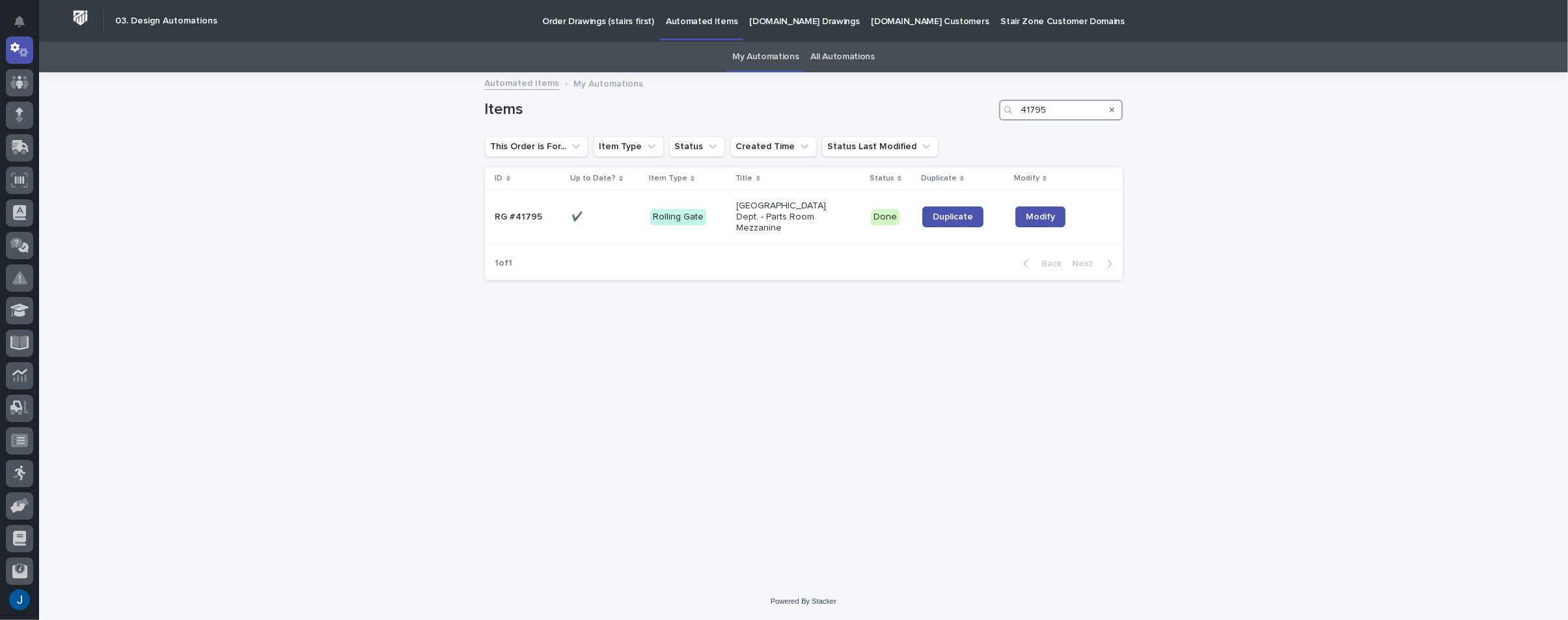
drag, startPoint x: 1058, startPoint y: 108, endPoint x: 921, endPoint y: 100, distance: 137.2
click at [921, 100] on div "Items 41795" at bounding box center [804, 110] width 638 height 21
drag, startPoint x: 1074, startPoint y: 114, endPoint x: 966, endPoint y: 110, distance: 108.1
click at [966, 110] on div "Items 41792" at bounding box center [804, 110] width 638 height 21
type input "42782"
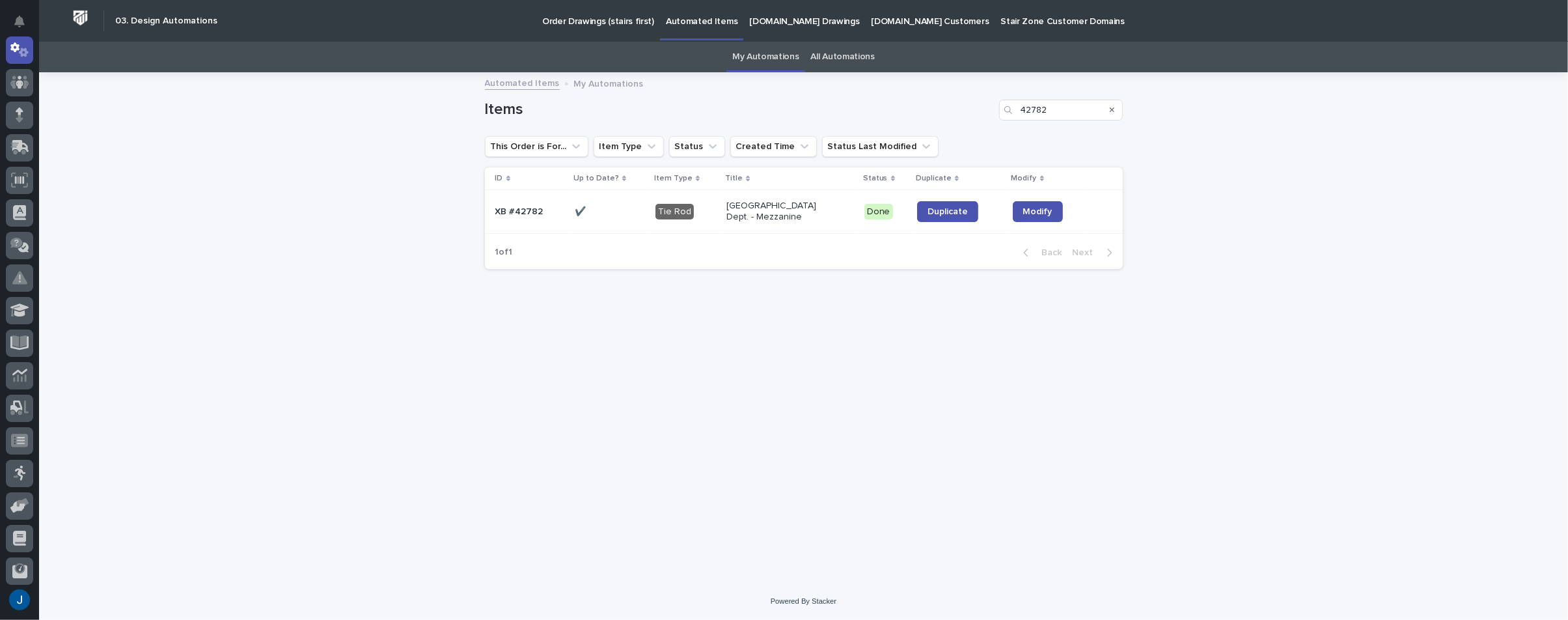
click at [266, 165] on div "Loading... Saving… Loading... Saving… Items 42782 This Order is For... Item Typ…" at bounding box center [803, 328] width 1529 height 509
click at [23, 21] on icon "Notifications" at bounding box center [20, 21] width 10 height 12
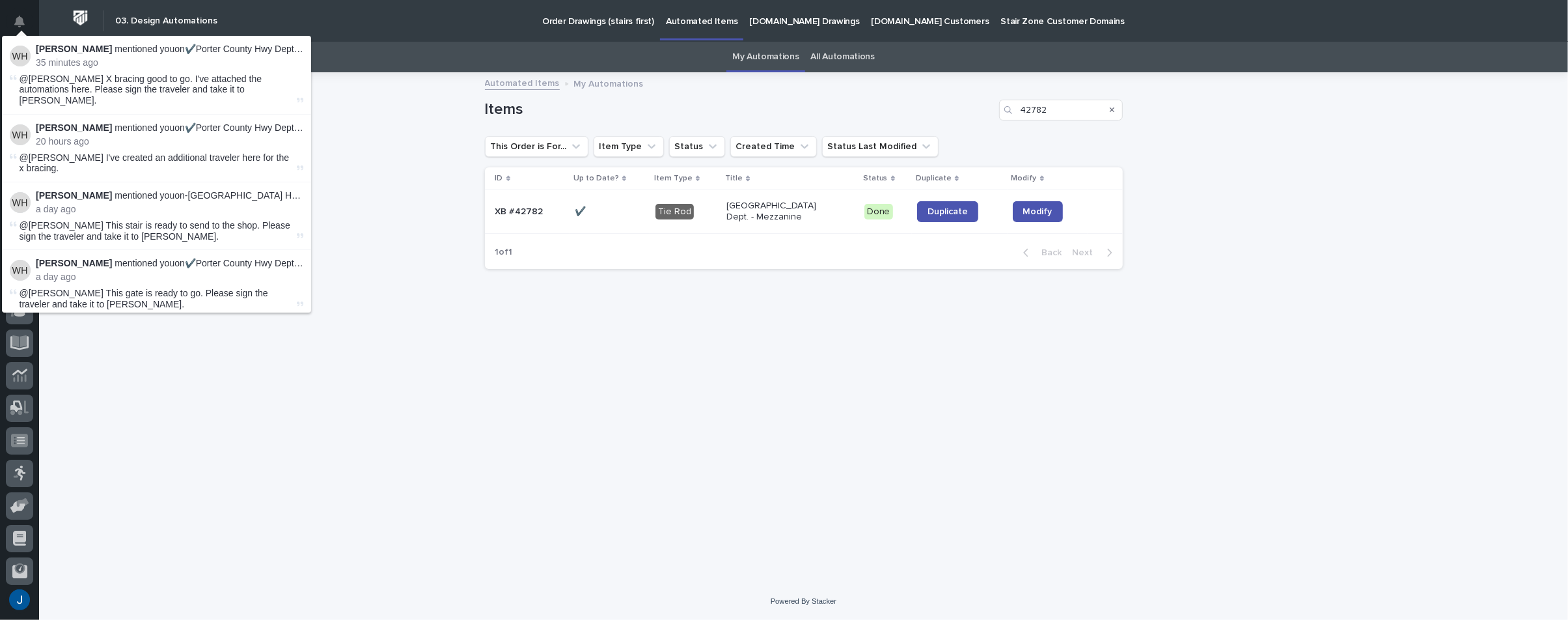
drag, startPoint x: 339, startPoint y: 267, endPoint x: 324, endPoint y: 256, distance: 18.6
click at [339, 267] on div "Loading... Saving… Loading... Saving… Items 42782 This Order is For... Item Typ…" at bounding box center [803, 328] width 1529 height 509
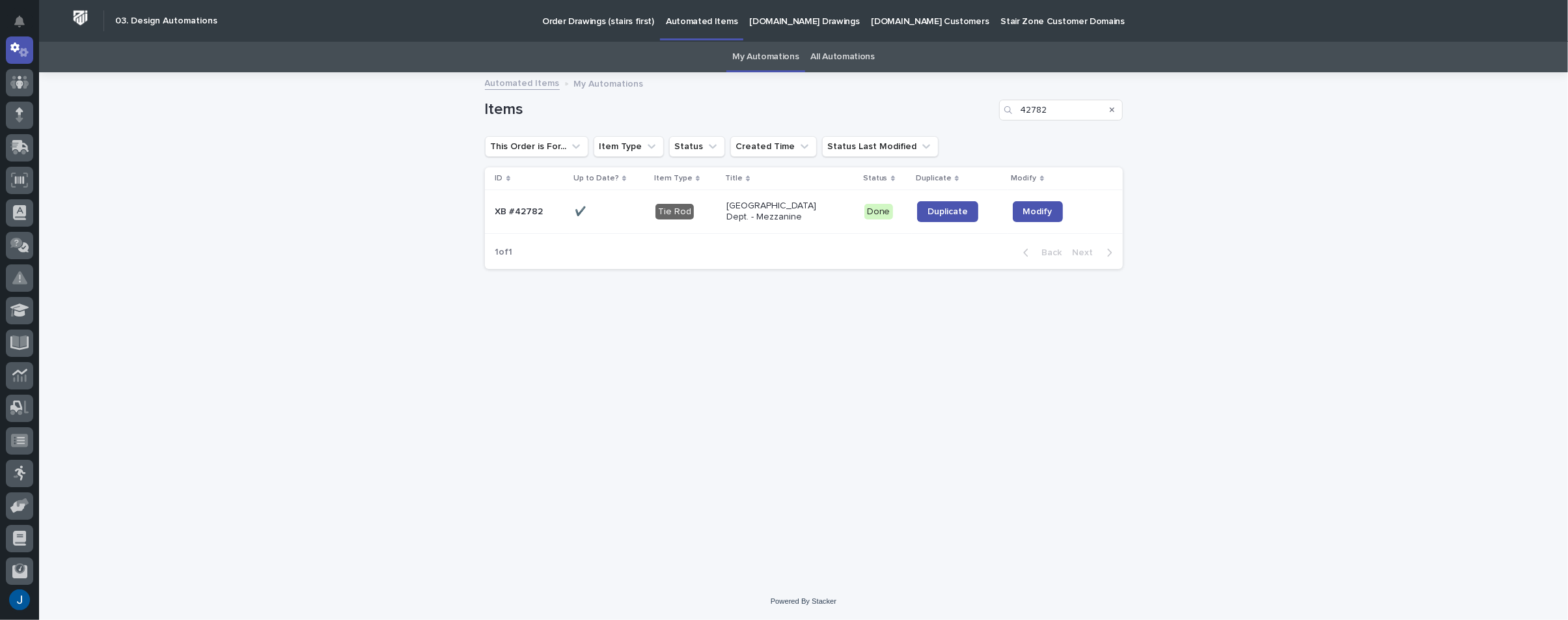
click at [81, 130] on div "Loading... Saving… Loading... Saving… Items 42782 This Order is For... Item Typ…" at bounding box center [803, 328] width 1529 height 509
click at [15, 80] on icon at bounding box center [16, 83] width 12 height 15
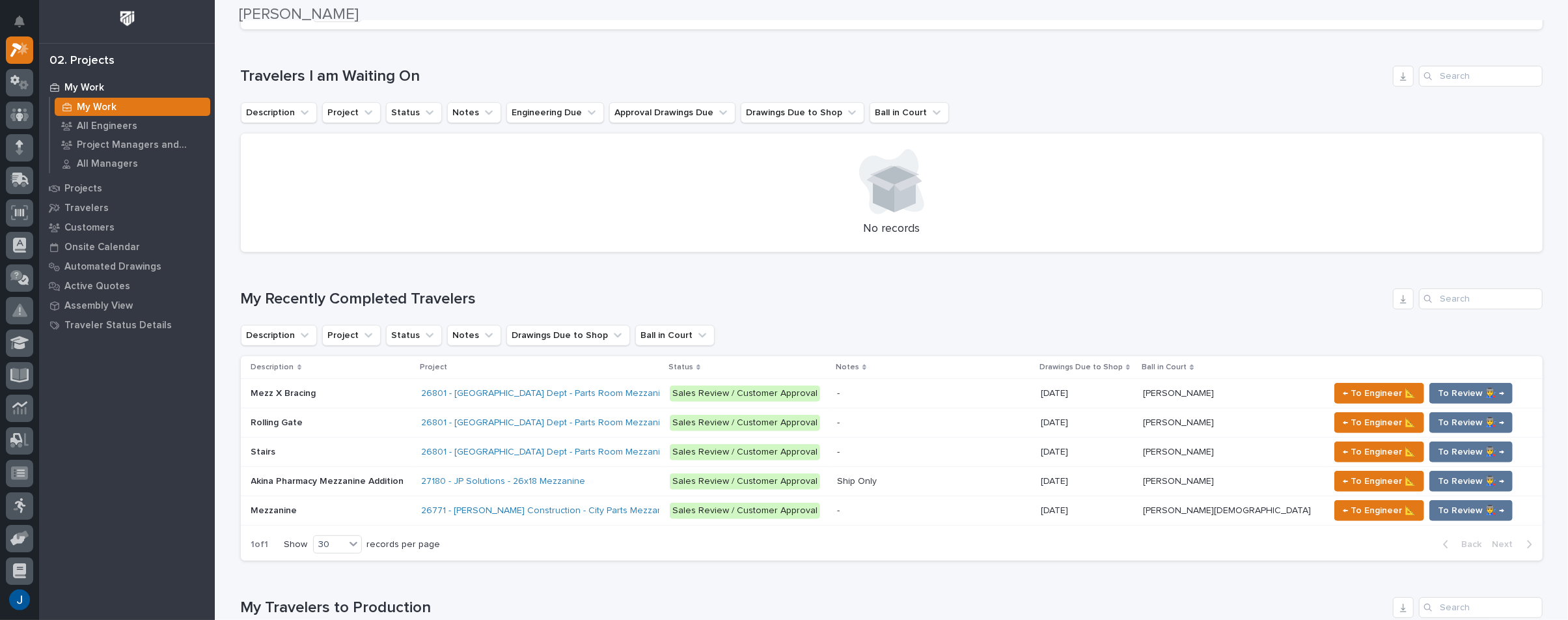
scroll to position [456, 0]
